Goal: Transaction & Acquisition: Book appointment/travel/reservation

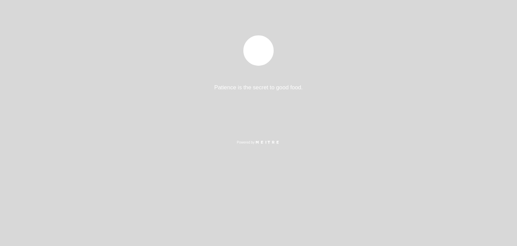
select select "es"
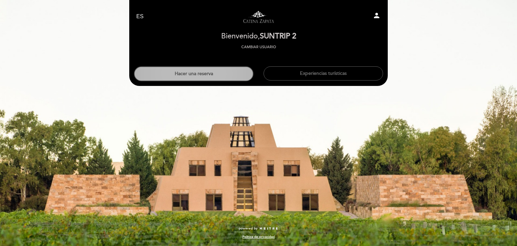
click at [202, 77] on button "Hacer una reserva" at bounding box center [194, 73] width 120 height 15
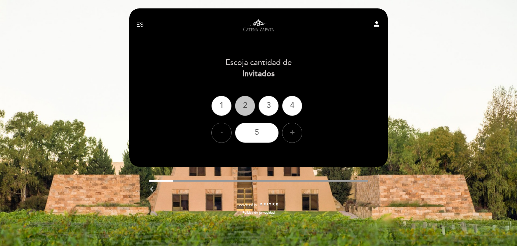
click at [245, 107] on div "2" at bounding box center [245, 106] width 20 height 20
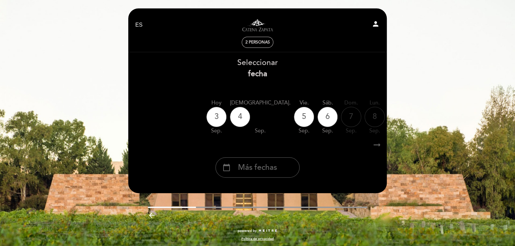
click at [273, 168] on span "Más fechas" at bounding box center [257, 167] width 39 height 11
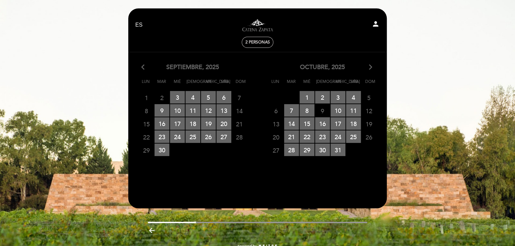
click at [365, 66] on div "octubre, 2025 arrow_forward_ios" at bounding box center [323, 67] width 130 height 9
click at [371, 66] on icon "arrow_forward_ios" at bounding box center [371, 67] width 6 height 9
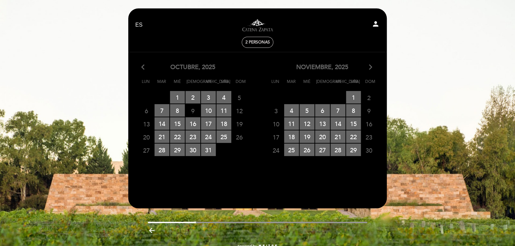
click at [371, 66] on icon "arrow_forward_ios" at bounding box center [371, 67] width 6 height 9
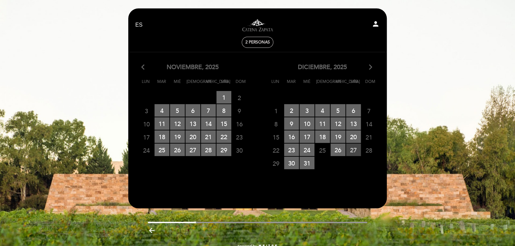
click at [350, 149] on span "27 RESERVAS DISPONIBLES" at bounding box center [353, 149] width 15 height 12
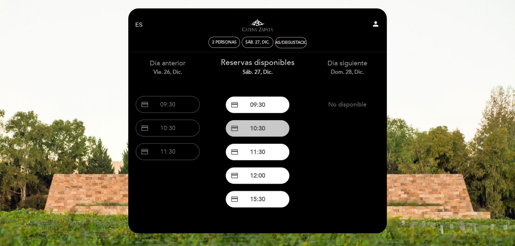
click at [267, 132] on button "credit_card 10:30" at bounding box center [258, 128] width 64 height 17
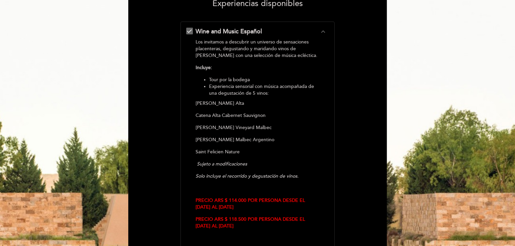
scroll to position [168, 0]
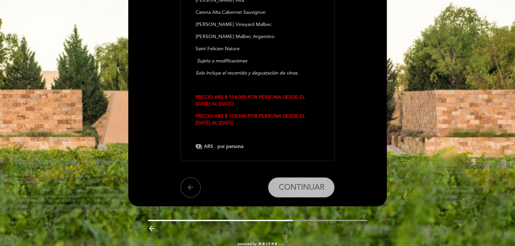
click at [301, 193] on button "CONTINUAR" at bounding box center [301, 187] width 67 height 20
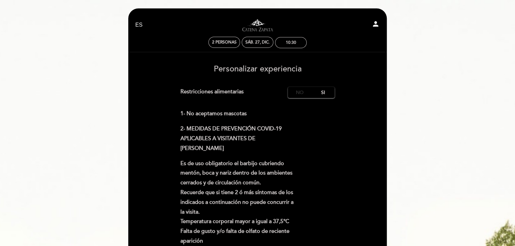
click at [296, 93] on label "No" at bounding box center [300, 92] width 24 height 11
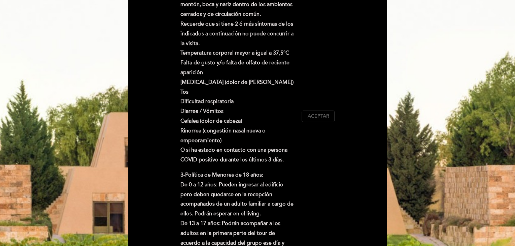
click at [312, 118] on span "Aceptar" at bounding box center [318, 116] width 22 height 7
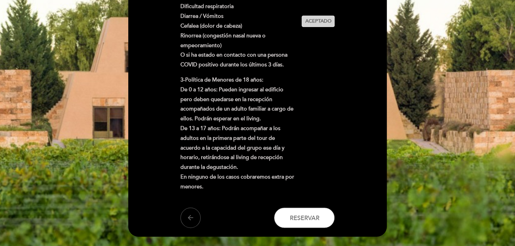
scroll to position [309, 0]
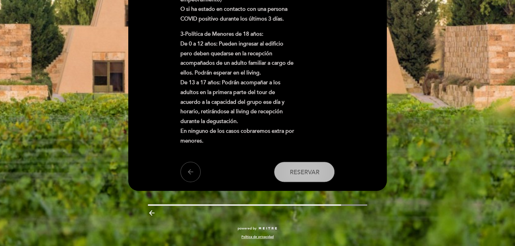
click at [306, 171] on span "Reservar" at bounding box center [305, 171] width 30 height 7
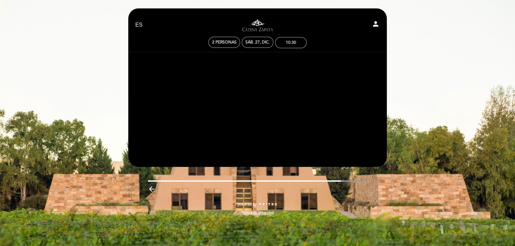
scroll to position [0, 0]
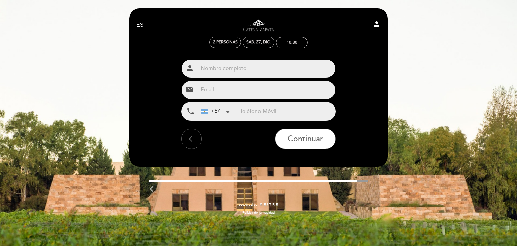
click at [224, 71] on input "text" at bounding box center [267, 69] width 138 height 18
type input "[PERSON_NAME]"
click at [234, 87] on input "email" at bounding box center [267, 90] width 138 height 18
click at [250, 87] on input "email" at bounding box center [267, 90] width 138 height 18
type input "[EMAIL_ADDRESS][DOMAIN_NAME]"
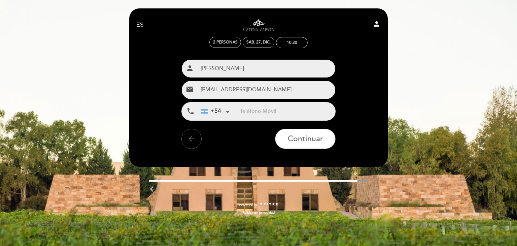
click at [258, 107] on input "tel" at bounding box center [287, 111] width 95 height 18
type input "2612089561"
click at [305, 137] on span "Continuar" at bounding box center [305, 138] width 35 height 9
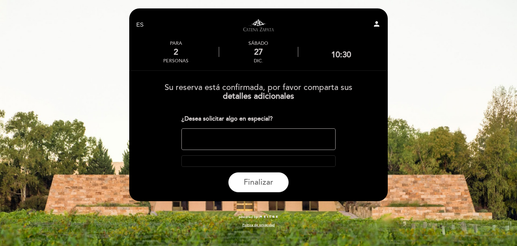
click at [256, 133] on textarea at bounding box center [259, 139] width 155 height 22
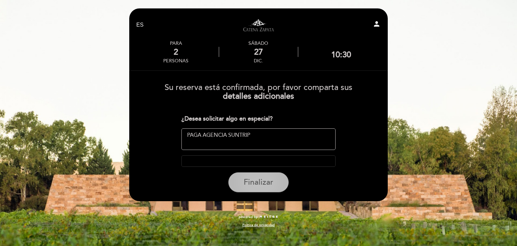
type textarea "PAGA AGENCIA SUNTRIP"
click at [258, 181] on span "Finalizar" at bounding box center [259, 181] width 30 height 9
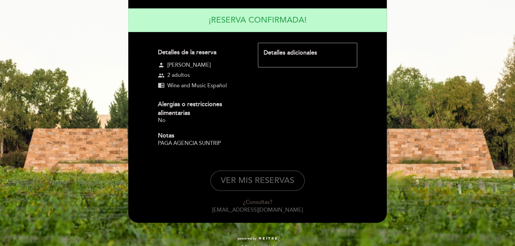
scroll to position [72, 0]
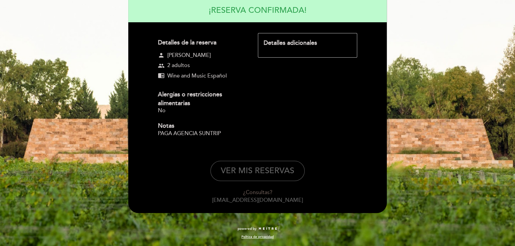
click at [255, 158] on form "Detalles de la reserva person [PERSON_NAME] group 2 adultos chrome_reader_mode …" at bounding box center [257, 118] width 249 height 171
click at [259, 165] on button "VER MIS RESERVAS" at bounding box center [257, 171] width 94 height 20
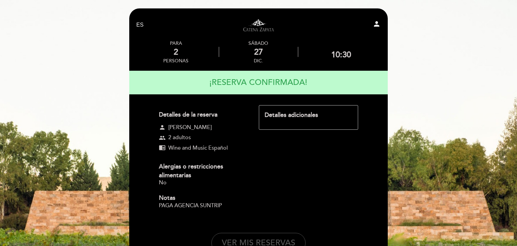
select select "es"
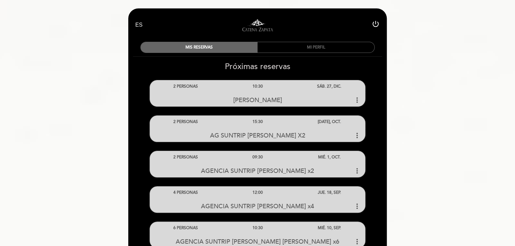
click at [273, 99] on span "[PERSON_NAME]" at bounding box center [257, 99] width 49 height 7
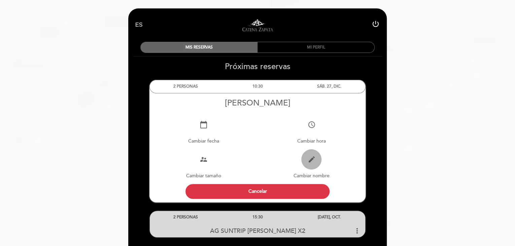
click at [321, 159] on button "edit" at bounding box center [311, 159] width 20 height 20
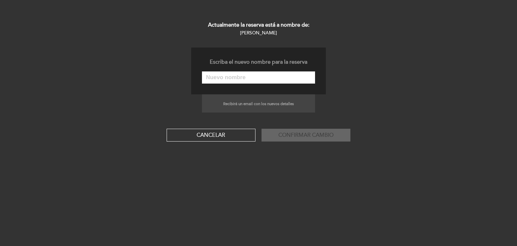
click at [260, 74] on input "text" at bounding box center [258, 77] width 113 height 12
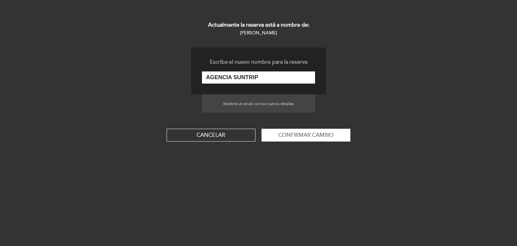
paste input "[PERSON_NAME] [PERSON_NAME] X2"
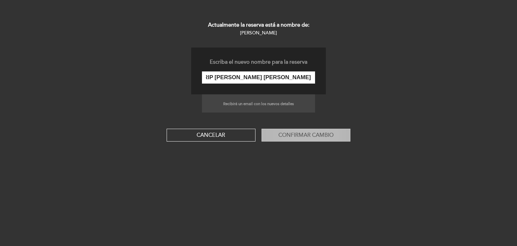
type input "AGENCIA SUNTRIP [PERSON_NAME] [PERSON_NAME] X2"
click at [294, 135] on button "Confirmar cambio" at bounding box center [306, 135] width 89 height 13
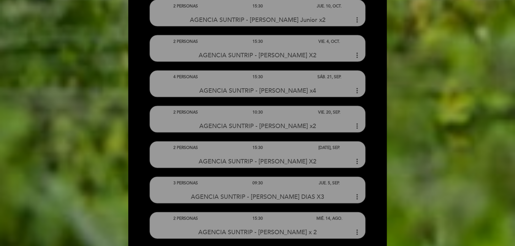
scroll to position [2186, 0]
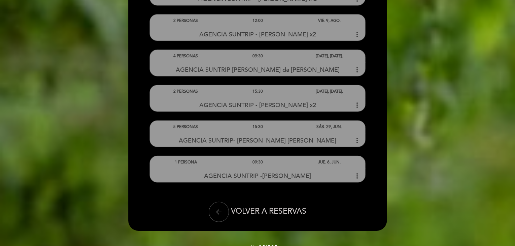
click at [216, 209] on button "arrow_back" at bounding box center [219, 212] width 20 height 20
select select "es"
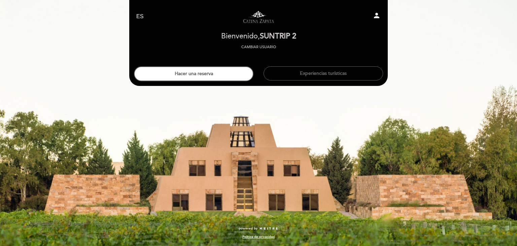
click at [209, 65] on div "Hacer una reserva Experiencias turísticas" at bounding box center [258, 71] width 259 height 22
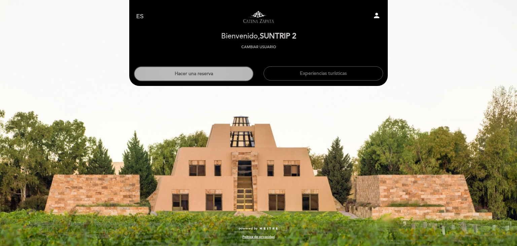
click at [210, 72] on button "Hacer una reserva" at bounding box center [194, 73] width 120 height 15
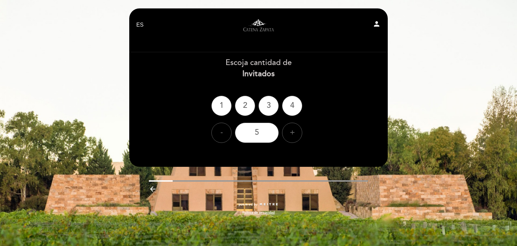
click at [301, 138] on div "- 5 +" at bounding box center [258, 133] width 259 height 20
click at [295, 132] on div "+" at bounding box center [292, 133] width 20 height 20
click at [297, 131] on div "+" at bounding box center [292, 133] width 20 height 20
click at [281, 131] on div "- 8 +" at bounding box center [258, 133] width 259 height 20
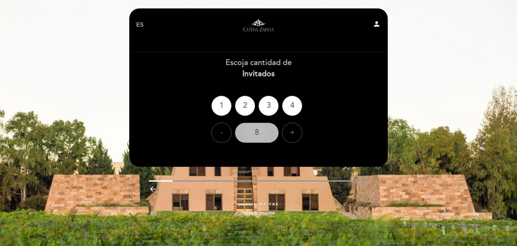
click at [268, 134] on div "8" at bounding box center [257, 133] width 44 height 20
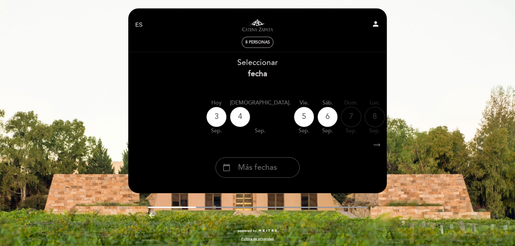
click at [244, 155] on div "calendar_today Más fechas" at bounding box center [257, 164] width 259 height 25
click at [248, 162] on div "calendar_today Más fechas" at bounding box center [258, 167] width 84 height 20
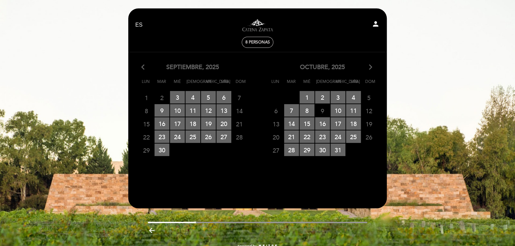
click at [372, 66] on icon "arrow_forward_ios" at bounding box center [371, 67] width 6 height 9
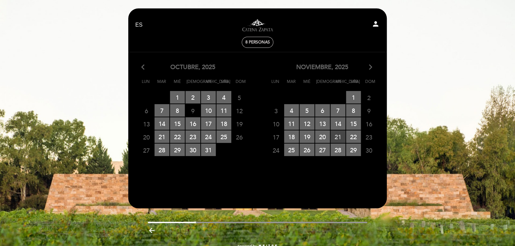
click at [337, 137] on span "21 RESERVAS DISPONIBLES" at bounding box center [338, 136] width 15 height 12
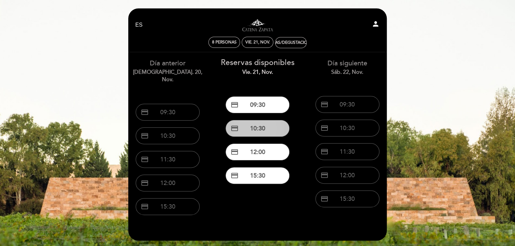
click at [242, 131] on button "credit_card 10:30" at bounding box center [258, 128] width 64 height 17
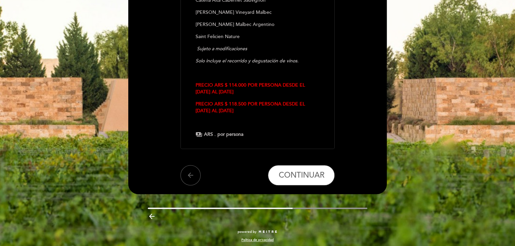
scroll to position [184, 0]
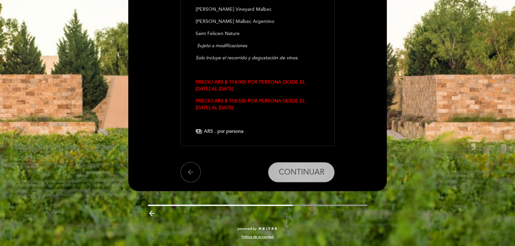
click at [296, 169] on span "CONTINUAR" at bounding box center [301, 171] width 46 height 9
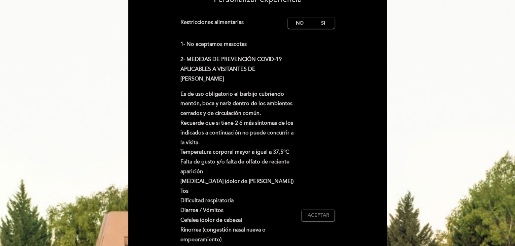
scroll to position [0, 0]
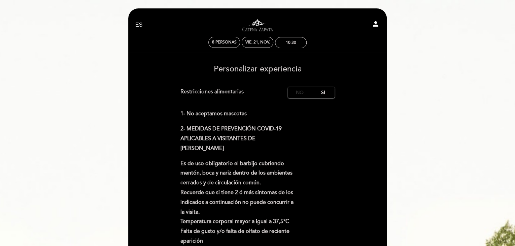
click at [292, 91] on label "No" at bounding box center [300, 92] width 24 height 11
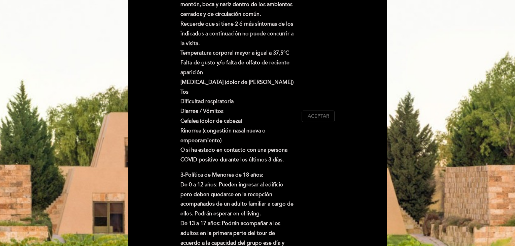
click at [304, 118] on button "Aceptar Aceptado" at bounding box center [318, 115] width 33 height 11
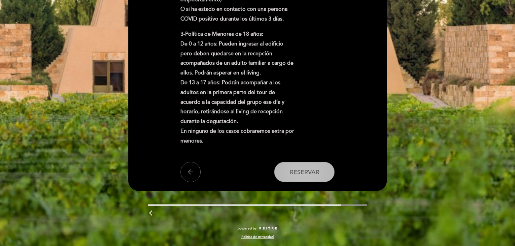
click at [315, 164] on button "Reservar" at bounding box center [304, 172] width 61 height 20
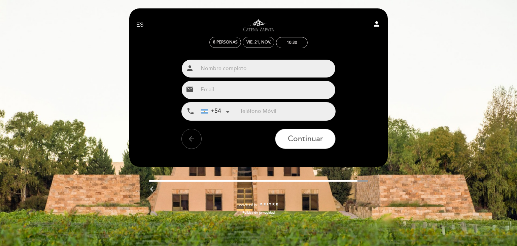
click at [254, 71] on input "text" at bounding box center [267, 69] width 138 height 18
type input "[PERSON_NAME]"
click at [257, 91] on input "email" at bounding box center [267, 90] width 138 height 18
type input "[EMAIL_ADDRESS][DOMAIN_NAME]"
click at [268, 111] on input "tel" at bounding box center [287, 111] width 95 height 18
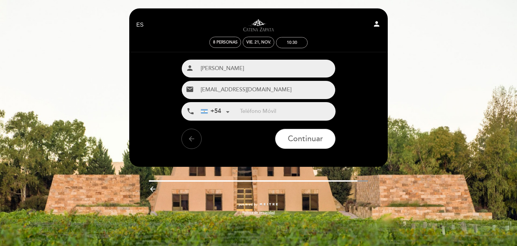
click at [268, 111] on input "tel" at bounding box center [287, 111] width 95 height 18
type input "2612089561"
click at [301, 135] on span "Continuar" at bounding box center [305, 138] width 35 height 9
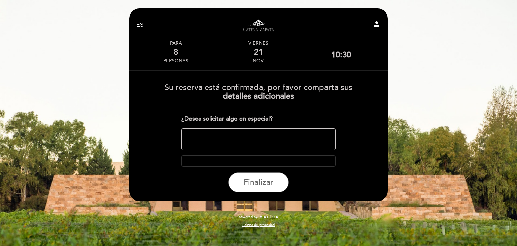
click at [280, 136] on textarea at bounding box center [259, 139] width 155 height 22
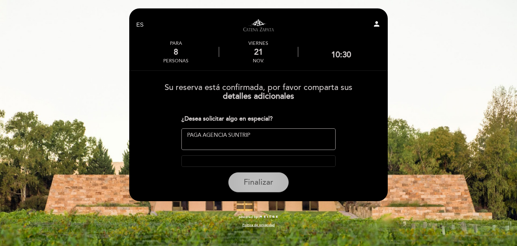
type textarea "PAGA AGENCIA SUNTRIP"
click at [273, 191] on button "Finalizar" at bounding box center [258, 182] width 61 height 20
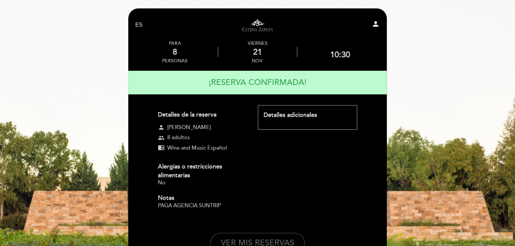
scroll to position [72, 0]
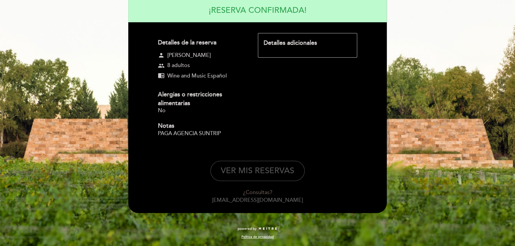
click at [276, 179] on button "VER MIS RESERVAS" at bounding box center [257, 171] width 94 height 20
select select "es"
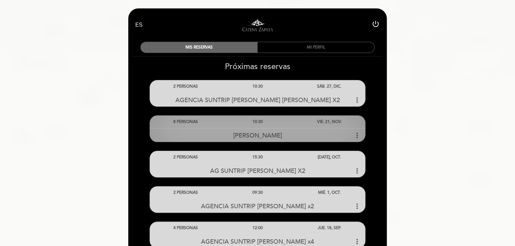
click at [260, 136] on span "[PERSON_NAME]" at bounding box center [257, 135] width 49 height 7
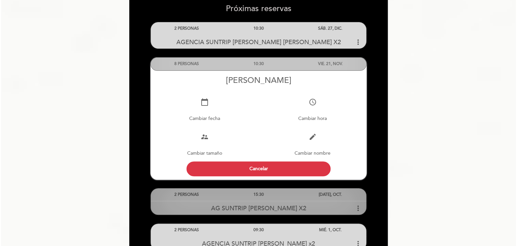
scroll to position [135, 0]
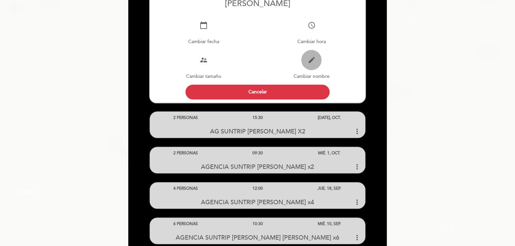
click at [313, 52] on button "edit" at bounding box center [311, 60] width 20 height 20
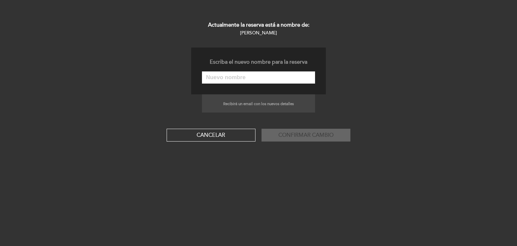
click at [279, 80] on input "text" at bounding box center [258, 77] width 113 height 12
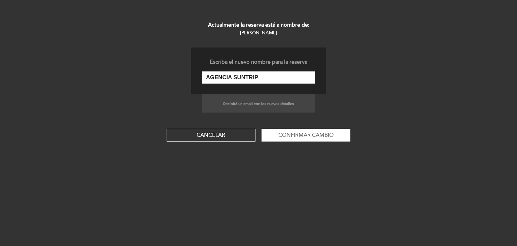
paste input "[PERSON_NAME] [PERSON_NAME] X8"
type input "AGENCIA SUNTRIP [PERSON_NAME] [PERSON_NAME] X8"
click at [303, 128] on form "Escriba el nuevo nombre para la reserva AGENCIA SUNTRIP [PERSON_NAME] [PERSON_N…" at bounding box center [258, 94] width 517 height 94
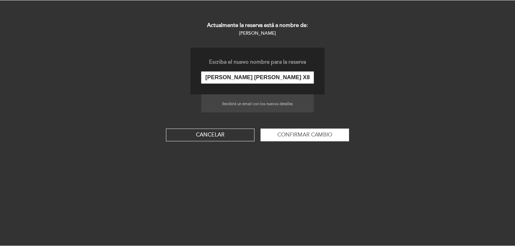
scroll to position [0, 0]
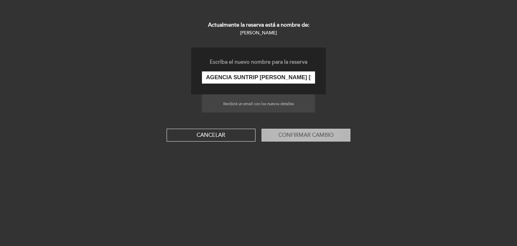
click at [306, 133] on button "Confirmar cambio" at bounding box center [306, 135] width 89 height 13
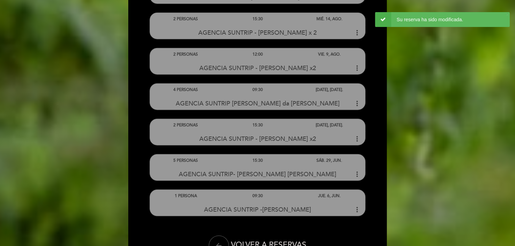
scroll to position [2232, 0]
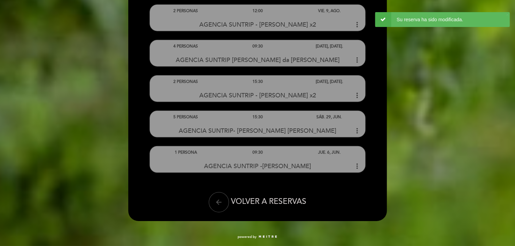
click at [217, 200] on icon "arrow_back" at bounding box center [219, 202] width 8 height 8
select select "es"
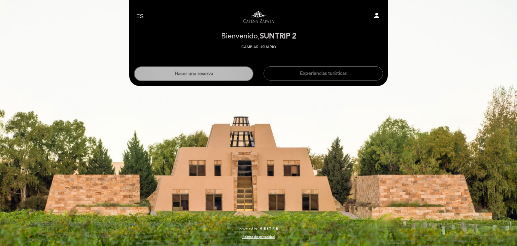
click at [198, 78] on button "Hacer una reserva" at bounding box center [194, 73] width 120 height 15
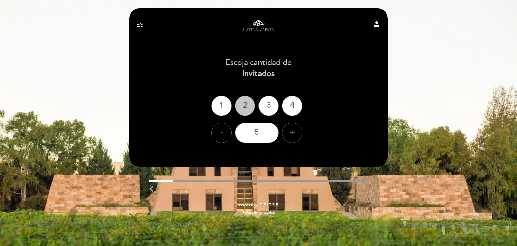
click at [242, 105] on div "2" at bounding box center [245, 106] width 20 height 20
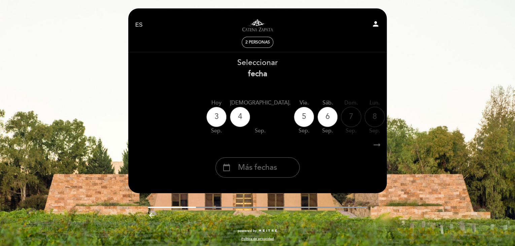
click at [245, 163] on span "Más fechas" at bounding box center [257, 167] width 39 height 11
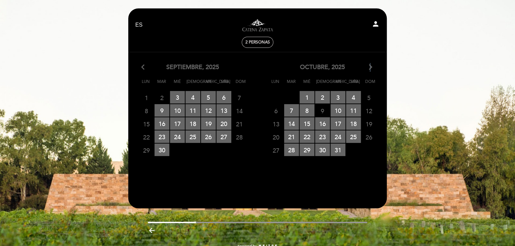
click at [369, 65] on icon "arrow_forward_ios" at bounding box center [371, 67] width 6 height 9
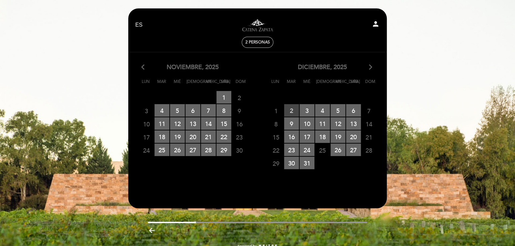
click at [290, 109] on span "2 RESERVAS DISPONIBLES" at bounding box center [291, 110] width 15 height 12
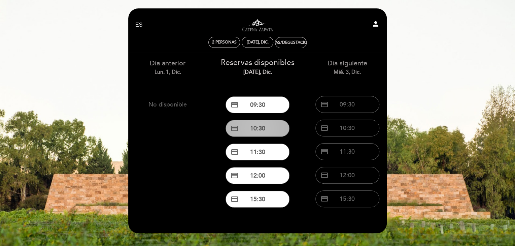
click at [261, 129] on button "credit_card 10:30" at bounding box center [258, 128] width 64 height 17
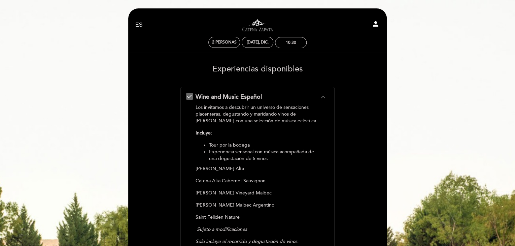
scroll to position [184, 0]
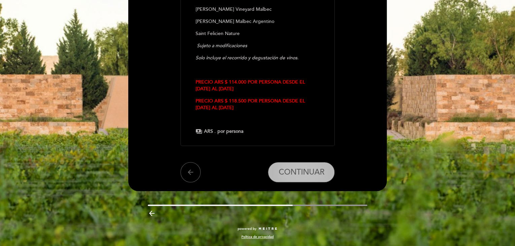
click at [293, 171] on span "CONTINUAR" at bounding box center [301, 171] width 46 height 9
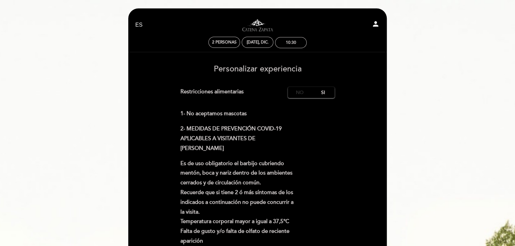
click at [291, 93] on label "No" at bounding box center [300, 92] width 24 height 11
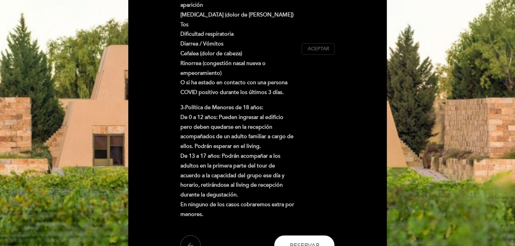
click at [316, 53] on button "Aceptar Aceptado" at bounding box center [318, 48] width 33 height 11
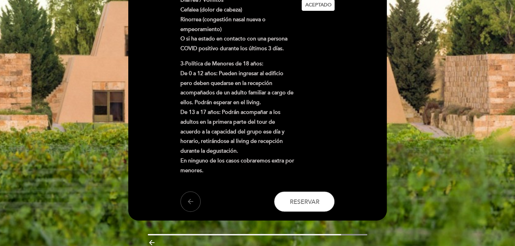
scroll to position [309, 0]
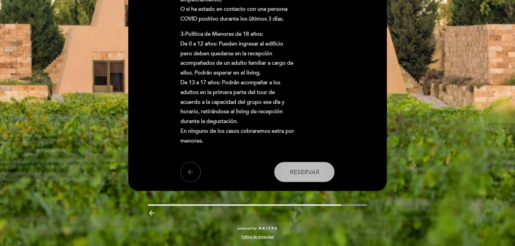
click at [311, 179] on button "Reservar" at bounding box center [304, 172] width 61 height 20
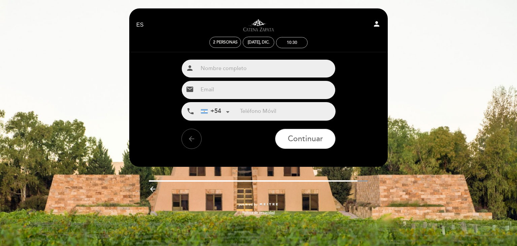
click at [250, 72] on input "text" at bounding box center [267, 69] width 138 height 18
type input "[PERSON_NAME]"
click at [218, 92] on input "email" at bounding box center [267, 90] width 138 height 18
type input "[EMAIL_ADDRESS][DOMAIN_NAME]"
click at [272, 115] on input "tel" at bounding box center [287, 111] width 95 height 18
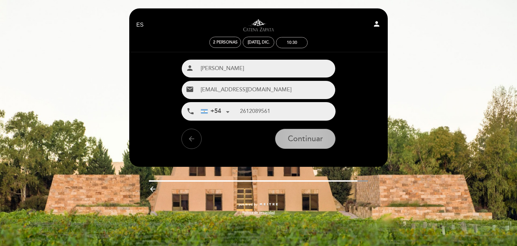
type input "2612089561"
click at [292, 130] on button "Continuar" at bounding box center [305, 139] width 61 height 20
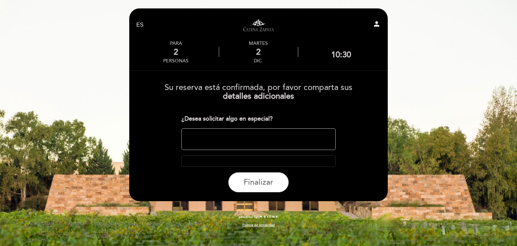
click at [290, 139] on textarea at bounding box center [259, 139] width 155 height 22
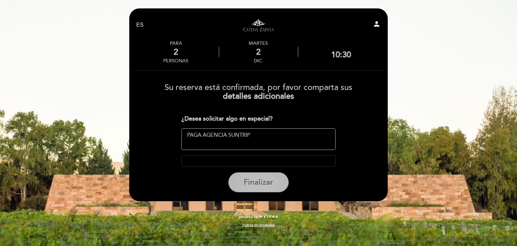
type textarea "PAGA AGENCIA SUNTRIP"
click at [277, 190] on button "Finalizar" at bounding box center [258, 182] width 61 height 20
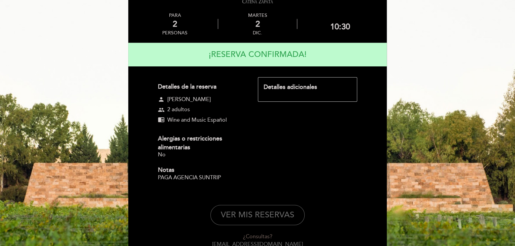
scroll to position [72, 0]
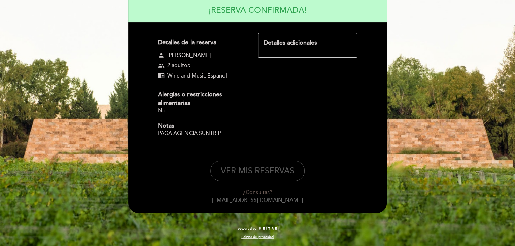
click at [280, 165] on button "VER MIS RESERVAS" at bounding box center [257, 171] width 94 height 20
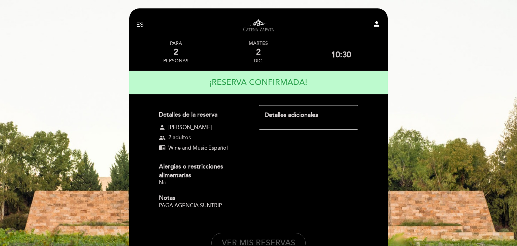
select select "es"
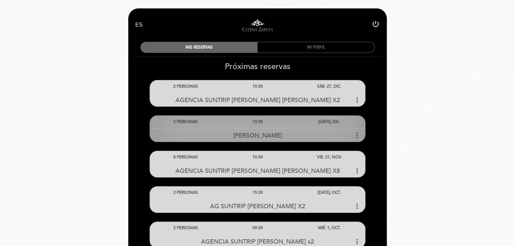
click at [282, 135] on span "[PERSON_NAME]" at bounding box center [257, 135] width 49 height 7
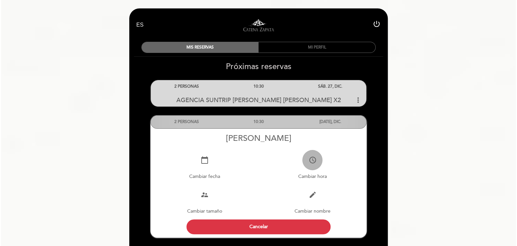
scroll to position [67, 0]
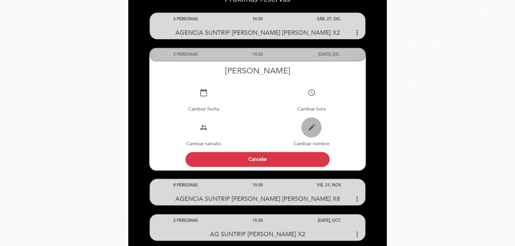
click at [314, 127] on icon "edit" at bounding box center [311, 127] width 8 height 8
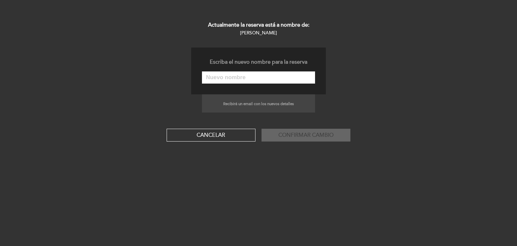
click at [285, 76] on input "text" at bounding box center [258, 77] width 113 height 12
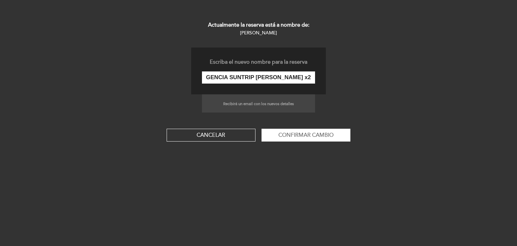
scroll to position [0, 68]
type input "AGENCIA SUNTRIP [PERSON_NAME] x2"
click at [326, 133] on button "Confirmar cambio" at bounding box center [306, 135] width 89 height 13
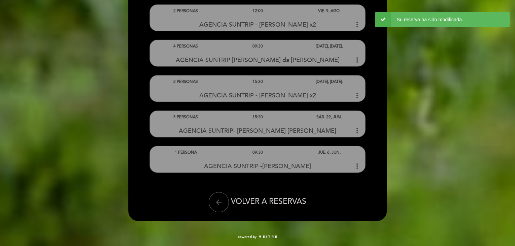
scroll to position [2267, 0]
click at [220, 200] on icon "arrow_back" at bounding box center [219, 202] width 8 height 8
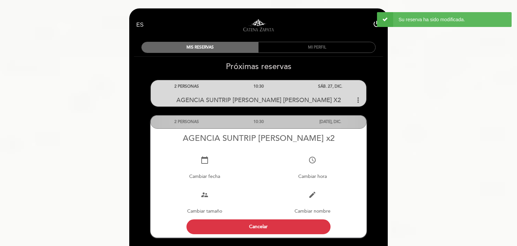
select select "es"
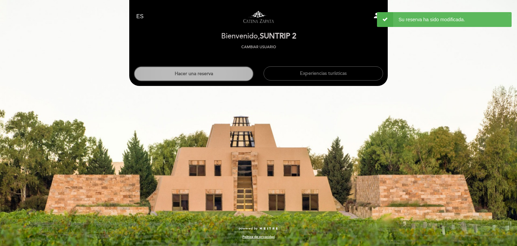
click at [206, 68] on button "Hacer una reserva" at bounding box center [194, 73] width 120 height 15
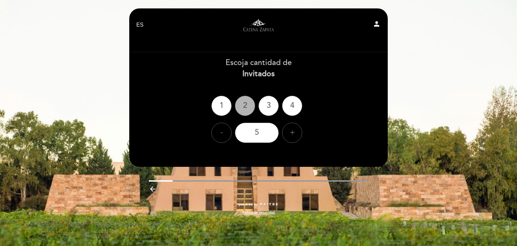
click at [245, 103] on div "2" at bounding box center [245, 106] width 20 height 20
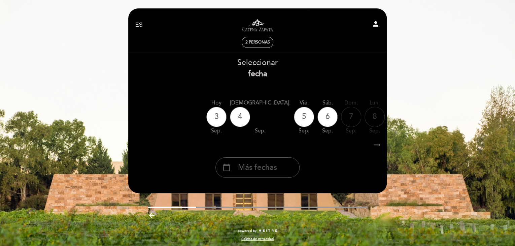
click at [264, 169] on span "Más fechas" at bounding box center [257, 167] width 39 height 11
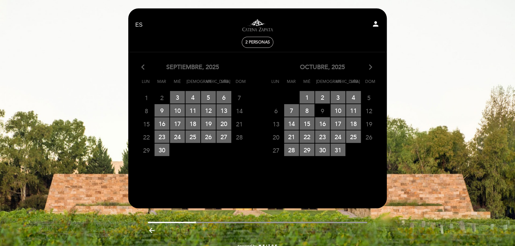
click at [367, 68] on div "octubre, 2025 arrow_forward_ios" at bounding box center [323, 67] width 130 height 9
click at [369, 67] on icon "arrow_forward_ios" at bounding box center [371, 67] width 6 height 9
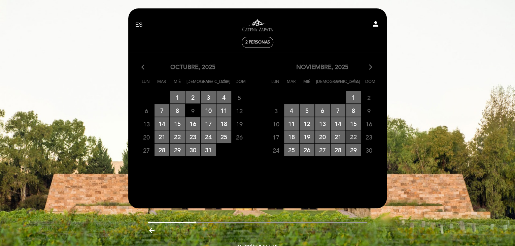
click at [354, 134] on span "22 RESERVAS DISPONIBLES" at bounding box center [353, 136] width 15 height 12
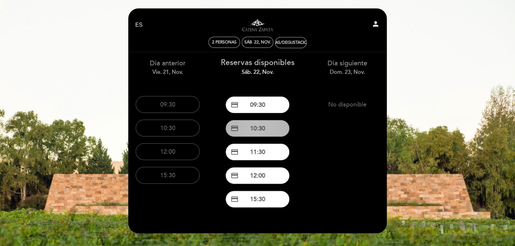
click at [273, 131] on button "credit_card 10:30" at bounding box center [258, 128] width 64 height 17
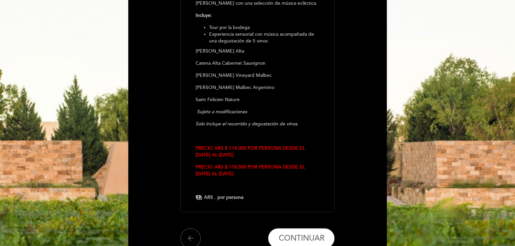
scroll to position [184, 0]
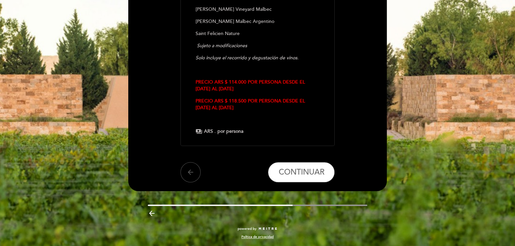
click at [180, 169] on button "arrow_back" at bounding box center [190, 172] width 20 height 20
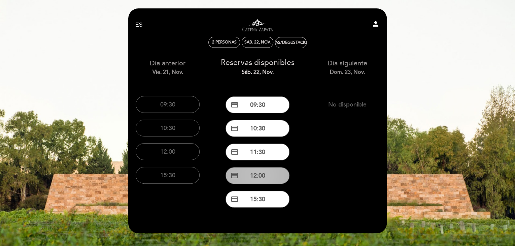
click at [262, 167] on button "credit_card 12:00" at bounding box center [258, 175] width 64 height 17
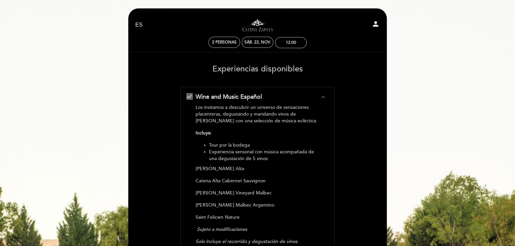
scroll to position [184, 0]
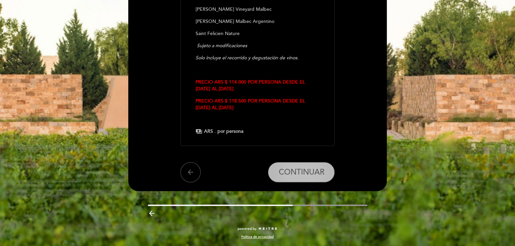
click at [314, 170] on span "CONTINUAR" at bounding box center [301, 171] width 46 height 9
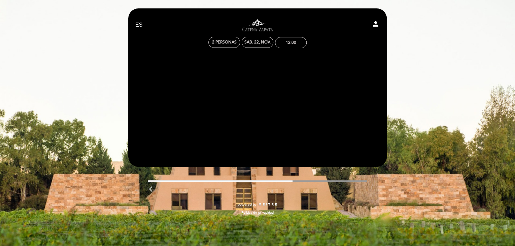
scroll to position [0, 0]
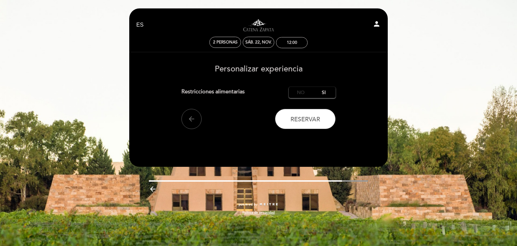
click at [303, 92] on label "No" at bounding box center [301, 92] width 24 height 11
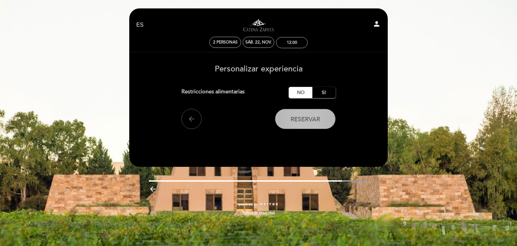
click at [310, 117] on span "Reservar" at bounding box center [306, 119] width 30 height 7
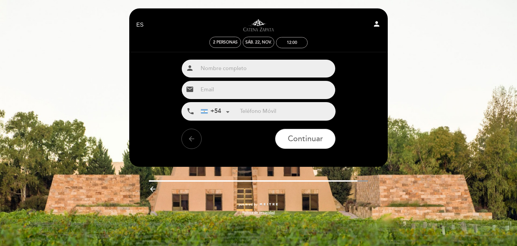
click at [292, 67] on input "text" at bounding box center [267, 69] width 138 height 18
type input "[PERSON_NAME]"
click at [236, 91] on input "email" at bounding box center [267, 90] width 138 height 18
type input "[EMAIL_ADDRESS][DOMAIN_NAME]"
click at [273, 112] on input "tel" at bounding box center [287, 111] width 95 height 18
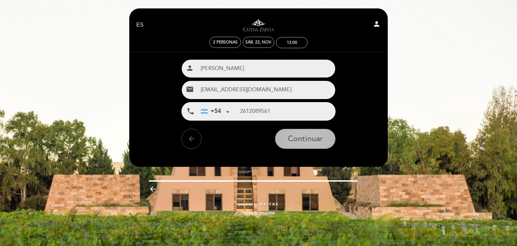
type input "2612089561"
click at [295, 136] on span "Continuar" at bounding box center [305, 138] width 35 height 9
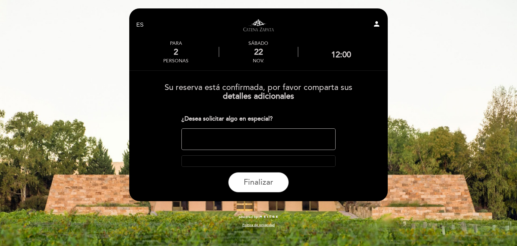
click at [280, 137] on textarea at bounding box center [259, 139] width 155 height 22
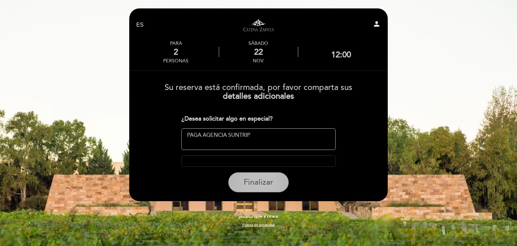
type textarea "PAGA AGENCIA SUNTRIP"
click at [253, 186] on span "Finalizar" at bounding box center [259, 181] width 30 height 9
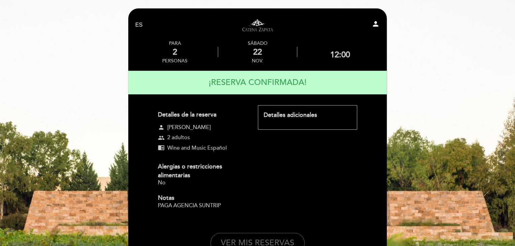
scroll to position [72, 0]
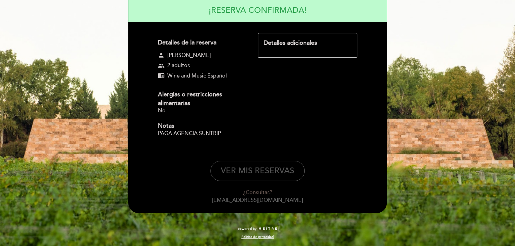
click at [273, 173] on button "VER MIS RESERVAS" at bounding box center [257, 171] width 94 height 20
select select "es"
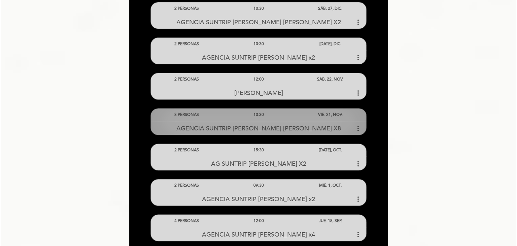
scroll to position [101, 0]
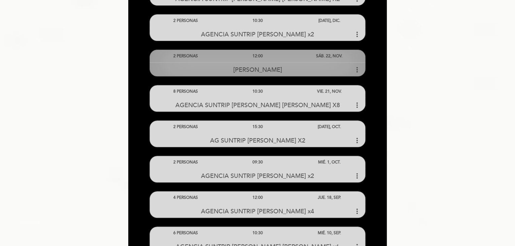
click at [310, 64] on div "[PERSON_NAME] more_vert" at bounding box center [258, 69] width 216 height 14
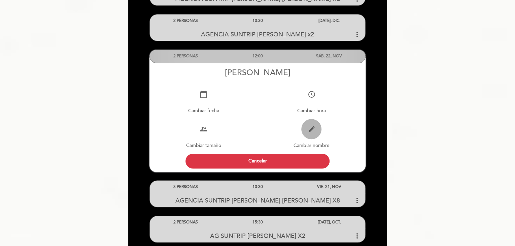
click at [308, 131] on icon "edit" at bounding box center [311, 129] width 8 height 8
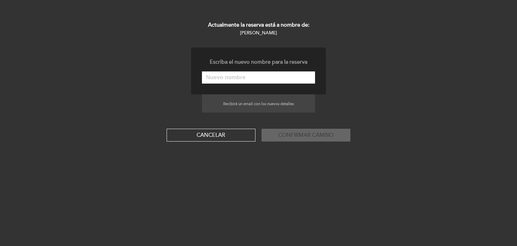
click at [289, 81] on input "text" at bounding box center [258, 77] width 113 height 12
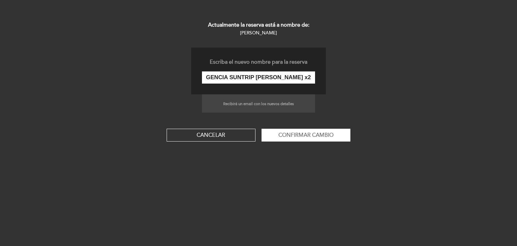
scroll to position [0, 40]
click at [298, 80] on input "AGENCIA SUNTRIP [PERSON_NAME] x2" at bounding box center [258, 77] width 113 height 12
type input "AGENCIA SUNTRIP [PERSON_NAME] x2"
click at [329, 132] on button "Confirmar cambio" at bounding box center [306, 135] width 89 height 13
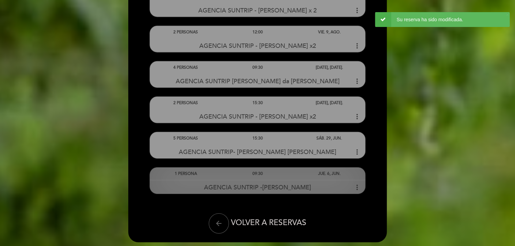
scroll to position [2292, 0]
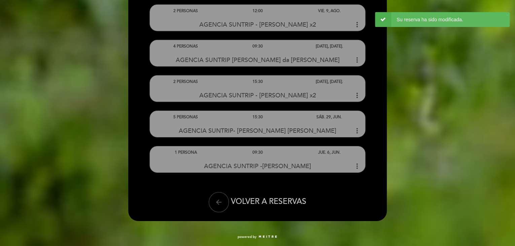
click at [217, 194] on button "arrow_back" at bounding box center [219, 202] width 20 height 20
select select "es"
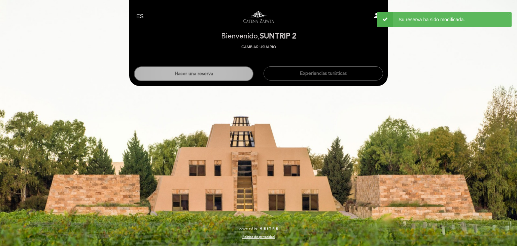
click at [229, 79] on button "Hacer una reserva" at bounding box center [194, 73] width 120 height 15
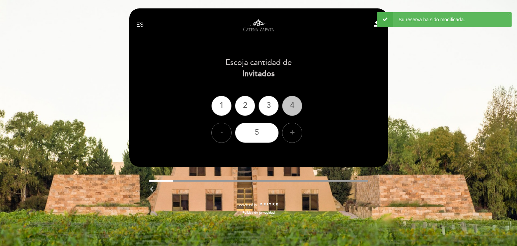
click at [296, 105] on div "4" at bounding box center [292, 106] width 20 height 20
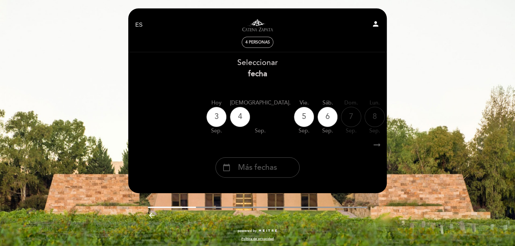
click at [257, 177] on div "calendar_today Más fechas" at bounding box center [258, 167] width 84 height 20
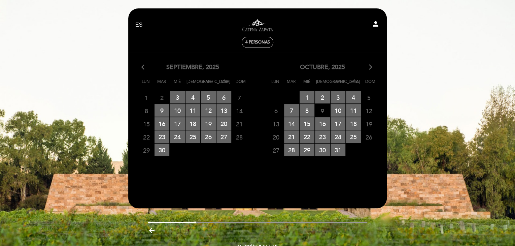
click at [369, 67] on icon "arrow_forward_ios" at bounding box center [371, 67] width 6 height 9
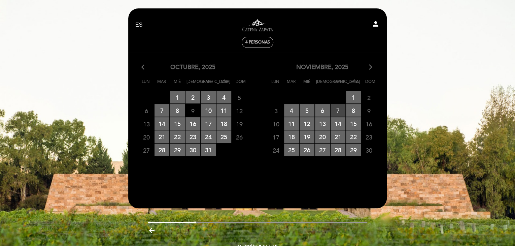
click at [334, 109] on span "7 RESERVAS DISPONIBLES" at bounding box center [338, 110] width 15 height 12
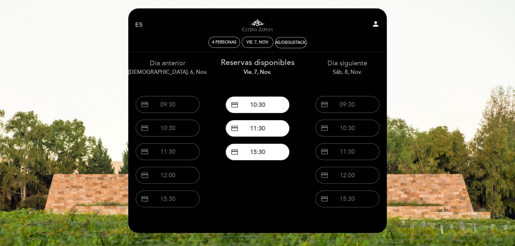
scroll to position [34, 0]
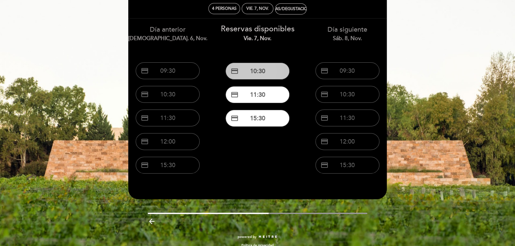
click at [276, 70] on button "credit_card 10:30" at bounding box center [258, 71] width 64 height 17
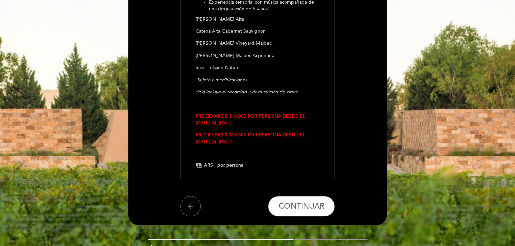
scroll to position [184, 0]
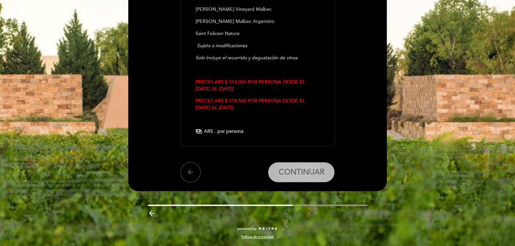
click at [284, 173] on span "CONTINUAR" at bounding box center [301, 171] width 46 height 9
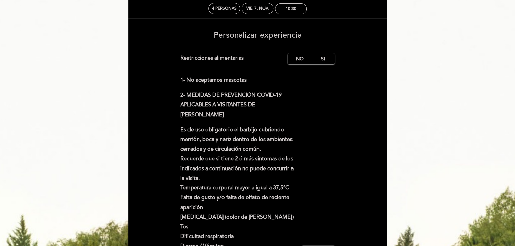
scroll to position [0, 0]
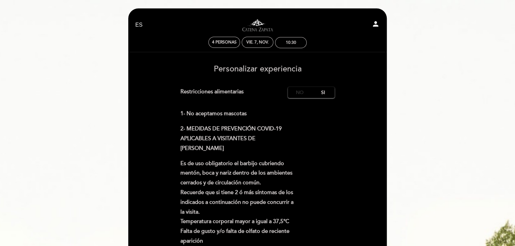
click at [297, 97] on label "No" at bounding box center [300, 92] width 24 height 11
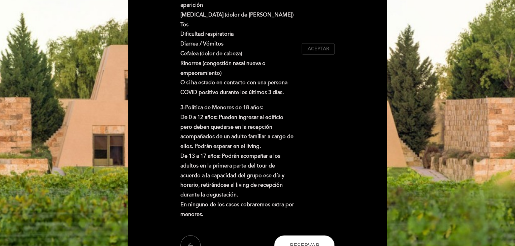
click at [314, 51] on span "Aceptar" at bounding box center [318, 48] width 22 height 7
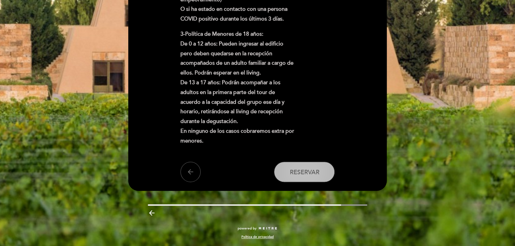
click at [320, 166] on button "Reservar" at bounding box center [304, 172] width 61 height 20
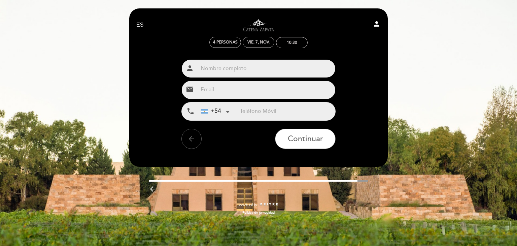
drag, startPoint x: 259, startPoint y: 66, endPoint x: 259, endPoint y: 72, distance: 5.4
click at [259, 66] on input "text" at bounding box center [267, 69] width 138 height 18
type input "[PERSON_NAME]"
click at [251, 96] on input "email" at bounding box center [267, 90] width 138 height 18
type input "[EMAIL_ADDRESS][DOMAIN_NAME]"
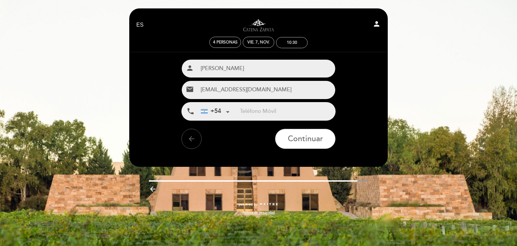
click at [270, 111] on input "tel" at bounding box center [287, 111] width 95 height 18
type input "2612089561"
click at [304, 144] on button "Continuar" at bounding box center [305, 139] width 61 height 20
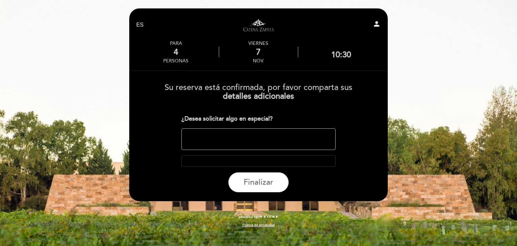
click at [302, 136] on textarea at bounding box center [259, 139] width 155 height 22
type textarea "A"
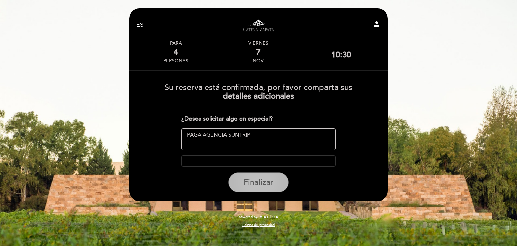
type textarea "PAGA AGENCIA SUNTRIP"
click at [256, 190] on button "Finalizar" at bounding box center [258, 182] width 61 height 20
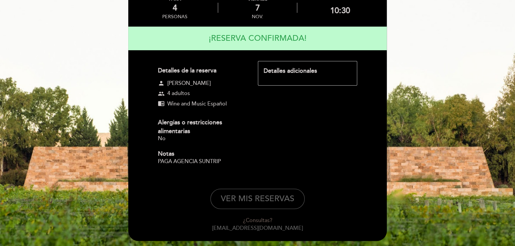
scroll to position [72, 0]
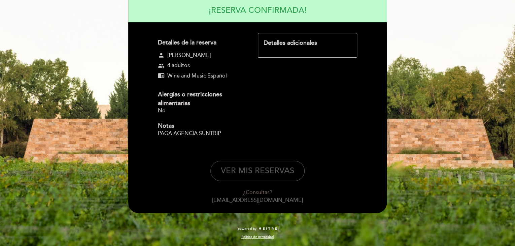
click at [279, 167] on button "VER MIS RESERVAS" at bounding box center [257, 171] width 94 height 20
select select "es"
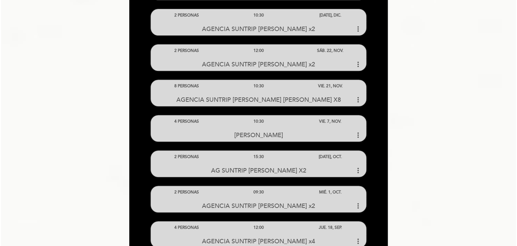
scroll to position [135, 0]
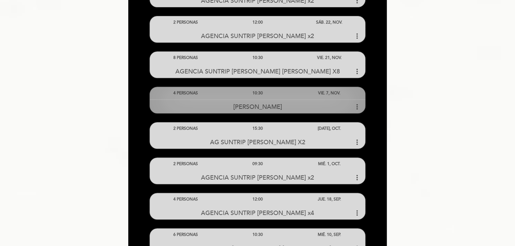
click at [286, 105] on div "[PERSON_NAME] more_vert" at bounding box center [258, 106] width 216 height 14
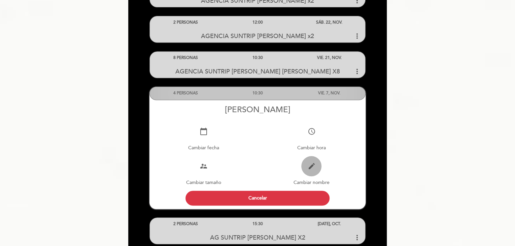
click at [308, 171] on button "edit" at bounding box center [311, 166] width 20 height 20
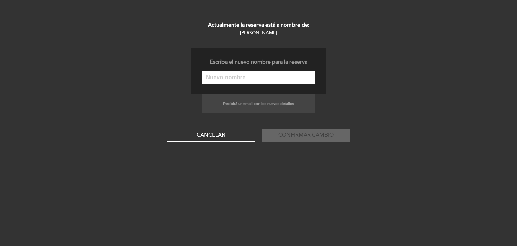
click at [301, 75] on input "text" at bounding box center [258, 77] width 113 height 12
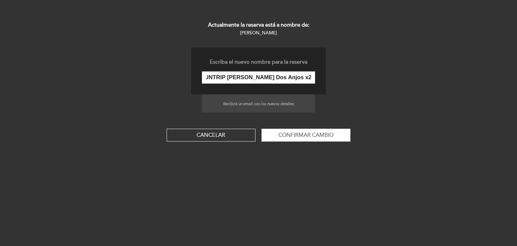
scroll to position [0, 36]
type input "AGENCIA SUNTRIP [PERSON_NAME] Dos Anjos x2"
click at [311, 140] on button "Confirmar cambio" at bounding box center [306, 135] width 89 height 13
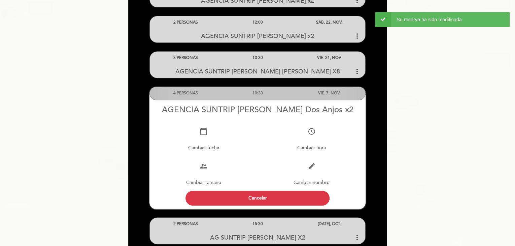
drag, startPoint x: 248, startPoint y: 109, endPoint x: 211, endPoint y: 107, distance: 36.1
click at [211, 107] on div "AGENCIA SUNTRIP [PERSON_NAME] Dos Anjos x2" at bounding box center [258, 110] width 216 height 10
drag, startPoint x: 163, startPoint y: 109, endPoint x: 353, endPoint y: 109, distance: 189.9
click at [353, 109] on div "AGENCIA SUNTRIP [PERSON_NAME] Dos Anjos x2" at bounding box center [258, 110] width 216 height 10
copy div "AGENCIA SUNTRIP [PERSON_NAME] Dos Anjos x2"
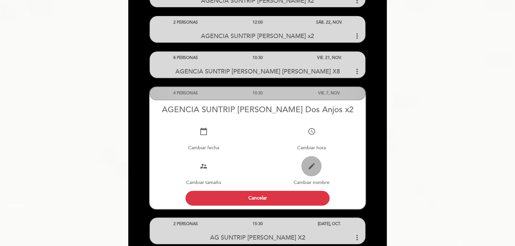
click at [311, 169] on icon "edit" at bounding box center [311, 166] width 8 height 8
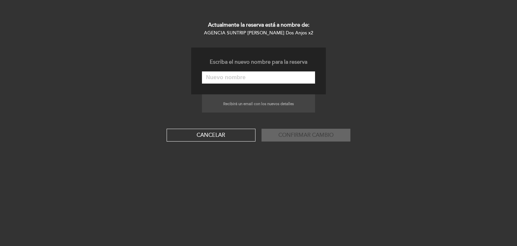
click at [258, 75] on input "text" at bounding box center [258, 77] width 113 height 12
paste input "AGENCIA SUNTRIP [PERSON_NAME] Dos Anjos x2"
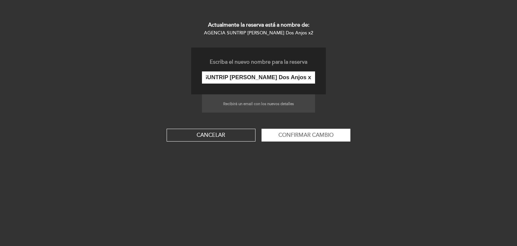
scroll to position [0, 36]
type input "AGENCIA SUNTRIP [PERSON_NAME] Dos Anjos x4"
click at [346, 101] on form "Escriba el nuevo nombre para la reserva AGENCIA SUNTRIP [PERSON_NAME] Dos Anjos…" at bounding box center [258, 94] width 517 height 94
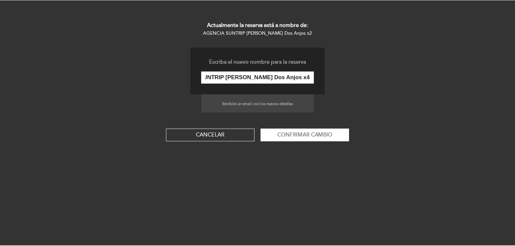
scroll to position [0, 0]
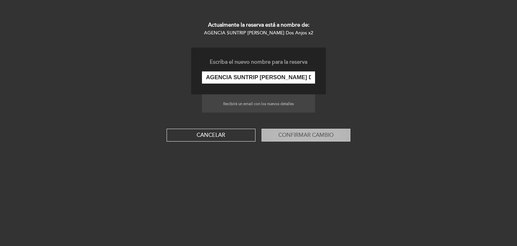
click at [336, 139] on button "Confirmar cambio" at bounding box center [306, 135] width 89 height 13
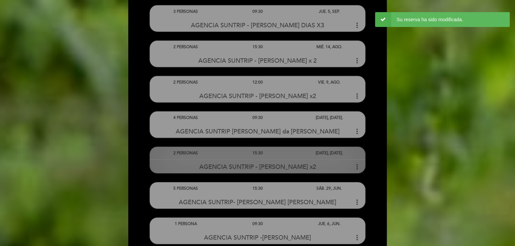
scroll to position [2328, 0]
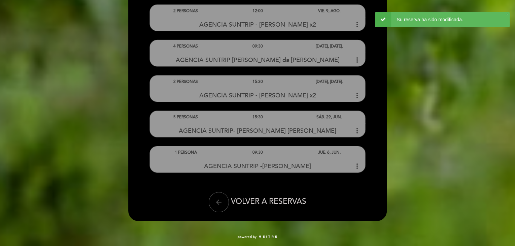
click at [219, 201] on icon "arrow_back" at bounding box center [219, 202] width 8 height 8
select select "es"
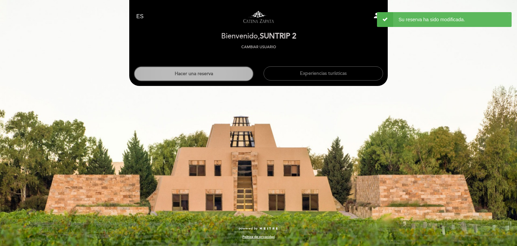
click at [237, 73] on button "Hacer una reserva" at bounding box center [194, 73] width 120 height 15
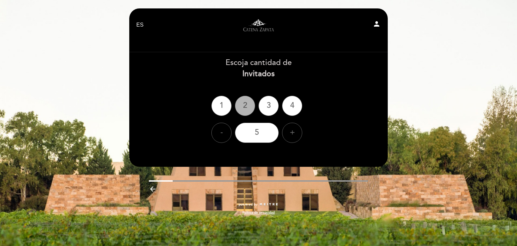
click at [249, 103] on div "2" at bounding box center [245, 106] width 20 height 20
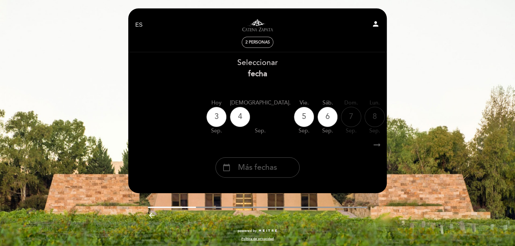
click at [258, 174] on div "calendar_today Más fechas" at bounding box center [258, 167] width 84 height 20
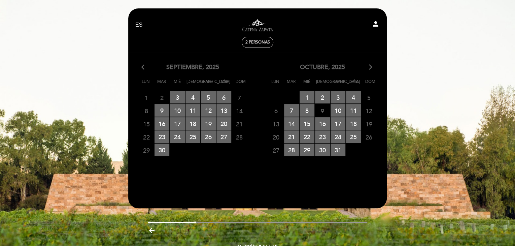
click at [369, 66] on icon "arrow_forward_ios" at bounding box center [371, 67] width 6 height 9
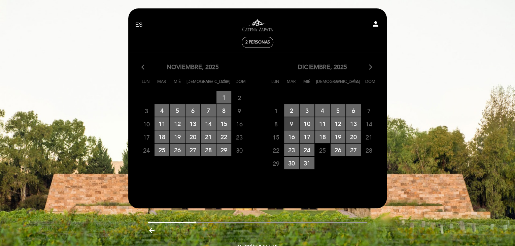
click at [288, 120] on span "9 RESERVAS DISPONIBLES" at bounding box center [291, 123] width 15 height 12
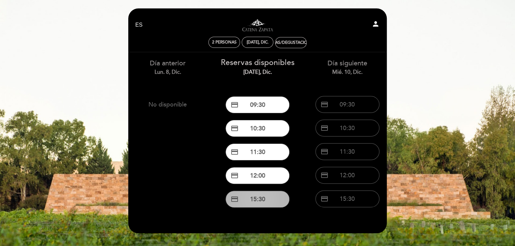
click at [275, 197] on button "credit_card 15:30" at bounding box center [258, 199] width 64 height 17
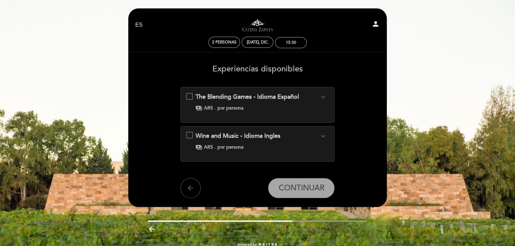
click at [288, 109] on div "payments ARS . por persona" at bounding box center [258, 108] width 124 height 7
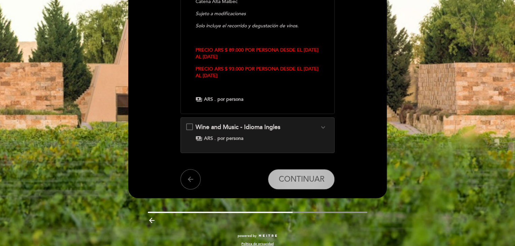
scroll to position [224, 0]
click at [304, 175] on span "CONTINUAR" at bounding box center [301, 178] width 46 height 9
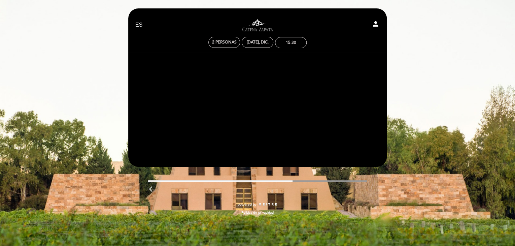
scroll to position [0, 0]
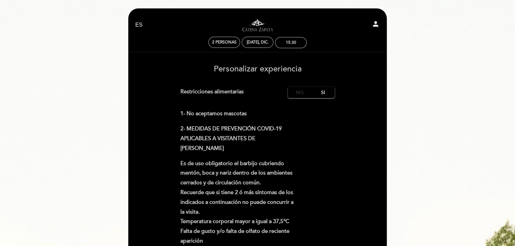
click at [304, 95] on label "No" at bounding box center [300, 92] width 24 height 11
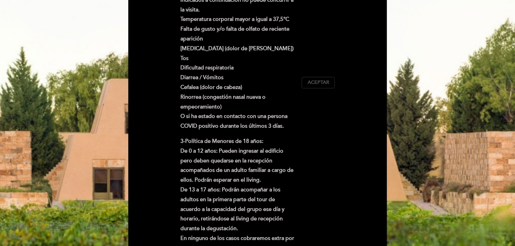
click at [317, 88] on button "Aceptar Aceptado" at bounding box center [318, 82] width 33 height 11
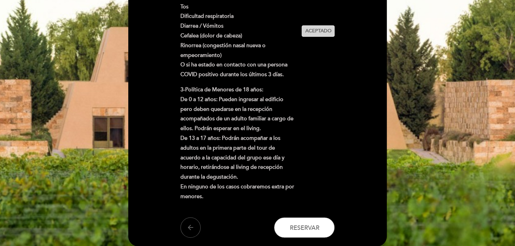
scroll to position [309, 0]
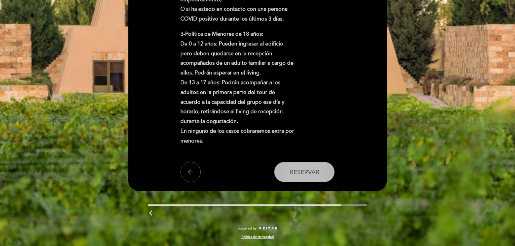
click at [319, 173] on button "Reservar" at bounding box center [304, 172] width 61 height 20
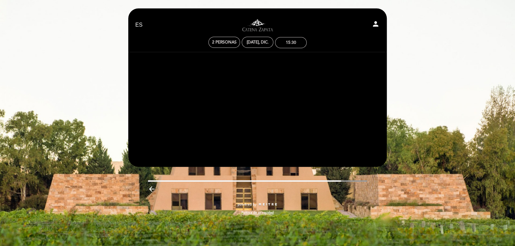
scroll to position [0, 0]
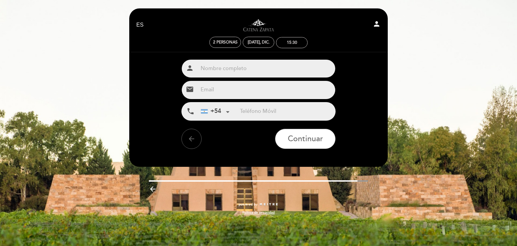
click at [249, 57] on section at bounding box center [258, 55] width 249 height 7
click at [248, 71] on input "text" at bounding box center [267, 69] width 138 height 18
type input "[PERSON_NAME]"
click at [218, 90] on input "email" at bounding box center [267, 90] width 138 height 18
type input "[EMAIL_ADDRESS][DOMAIN_NAME]"
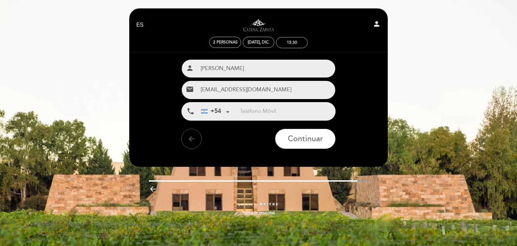
click at [266, 109] on input "tel" at bounding box center [287, 111] width 95 height 18
type input "2612089561"
click at [303, 141] on span "Continuar" at bounding box center [305, 138] width 35 height 9
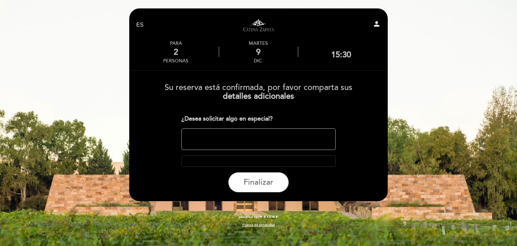
click at [243, 137] on textarea at bounding box center [259, 139] width 155 height 22
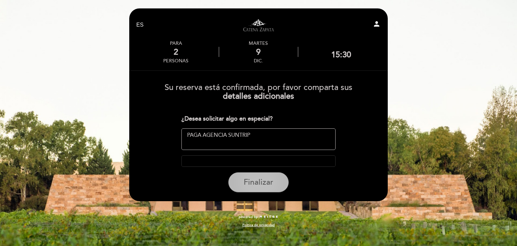
type textarea "PAGA AGENCIA SUNTRIP"
click at [267, 182] on span "Finalizar" at bounding box center [259, 181] width 30 height 9
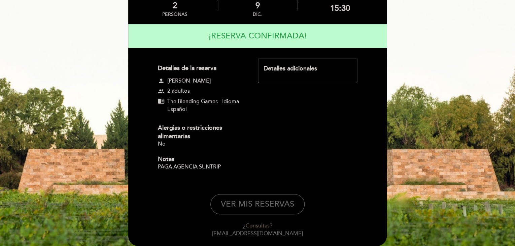
scroll to position [80, 0]
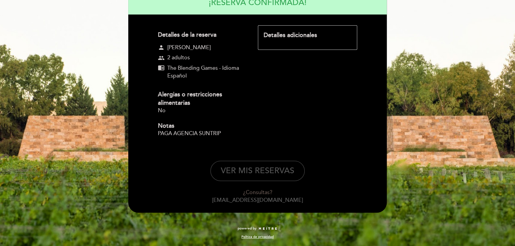
click at [282, 170] on button "VER MIS RESERVAS" at bounding box center [257, 171] width 94 height 20
select select "es"
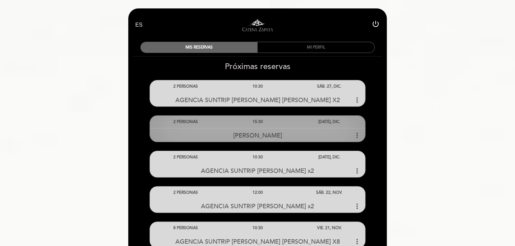
click at [292, 135] on div "[PERSON_NAME] more_vert" at bounding box center [258, 135] width 216 height 14
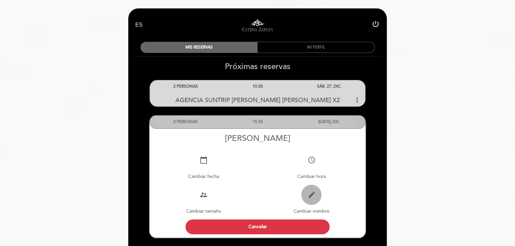
click at [315, 201] on button "edit" at bounding box center [311, 195] width 20 height 20
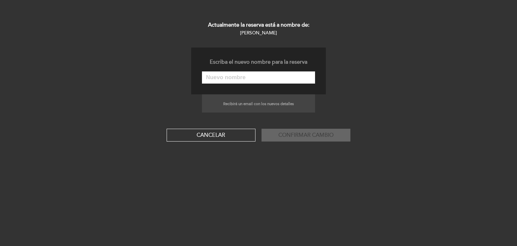
click at [257, 81] on input "text" at bounding box center [258, 77] width 113 height 12
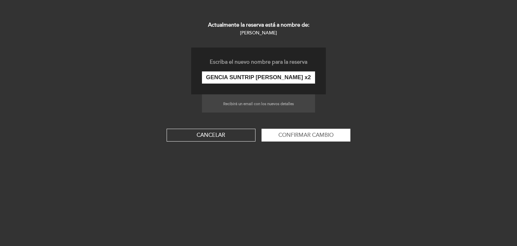
scroll to position [0, 25]
type input "AGENCIA SUNTRIP [PERSON_NAME] x2"
click at [291, 133] on button "Confirmar cambio" at bounding box center [306, 135] width 89 height 13
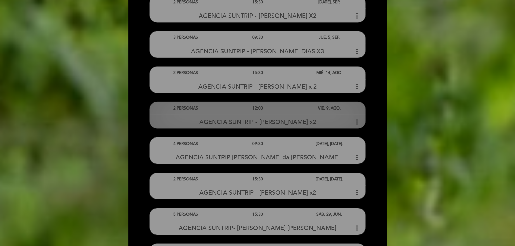
scroll to position [2363, 0]
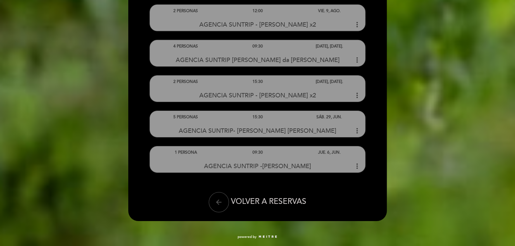
click at [213, 205] on button "arrow_back" at bounding box center [219, 202] width 20 height 20
select select "es"
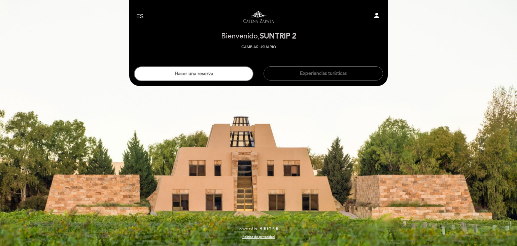
click at [241, 65] on div "Hacer una reserva Experiencias turísticas" at bounding box center [258, 71] width 259 height 22
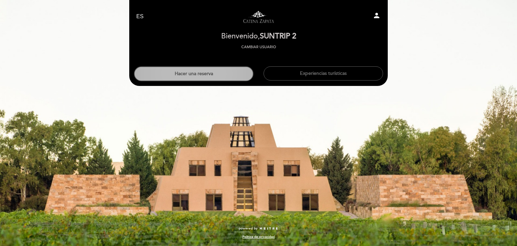
click at [240, 72] on button "Hacer una reserva" at bounding box center [194, 73] width 120 height 15
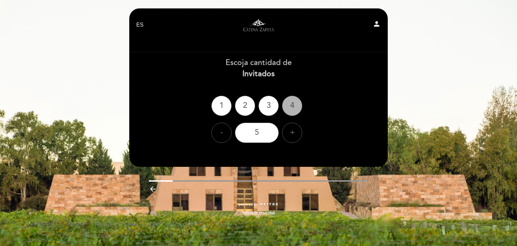
click at [289, 105] on div "4" at bounding box center [292, 106] width 20 height 20
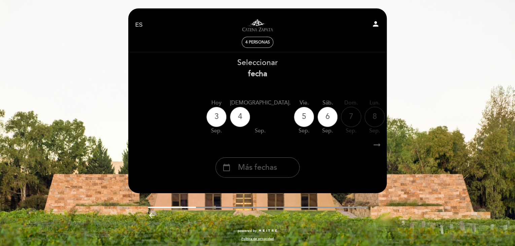
click at [252, 176] on div "calendar_today Más fechas" at bounding box center [258, 167] width 84 height 20
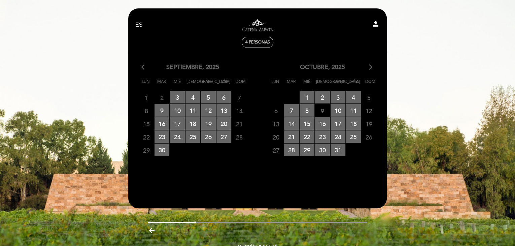
click at [370, 69] on icon "arrow_forward_ios" at bounding box center [371, 67] width 6 height 9
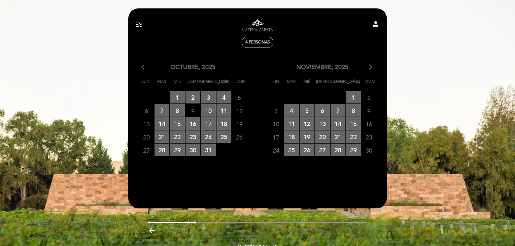
click at [370, 69] on icon "arrow_forward_ios" at bounding box center [371, 67] width 6 height 9
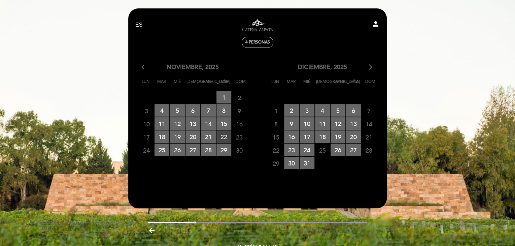
click at [220, 136] on span "22 RESERVAS DISPONIBLES" at bounding box center [224, 136] width 15 height 12
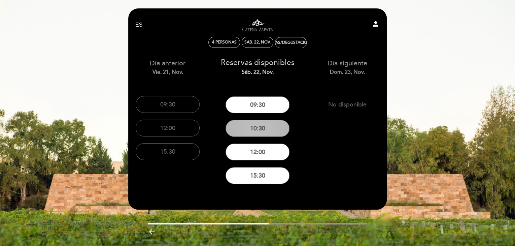
click at [267, 129] on button "10:30" at bounding box center [258, 128] width 64 height 17
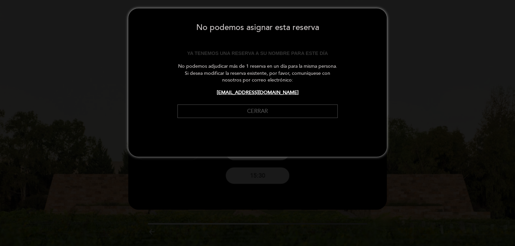
click at [273, 109] on button "Cerrar" at bounding box center [257, 111] width 160 height 14
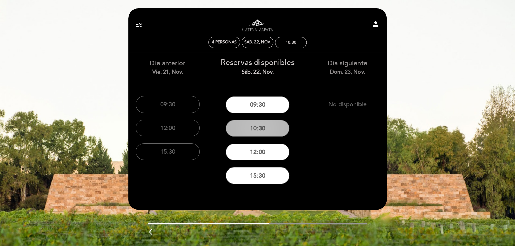
click at [279, 124] on button "10:30" at bounding box center [258, 128] width 64 height 17
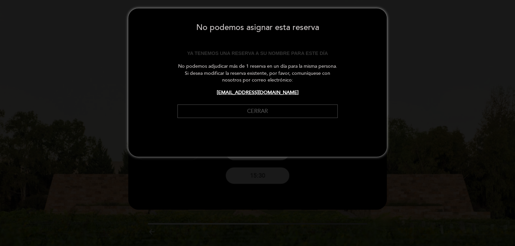
click at [300, 110] on button "Cerrar" at bounding box center [257, 111] width 160 height 14
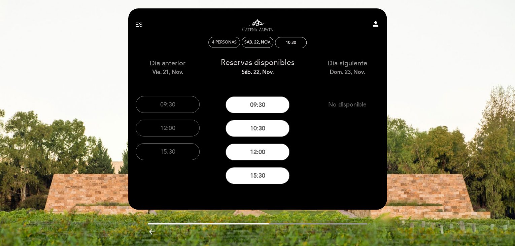
click at [227, 40] on span "4 personas" at bounding box center [224, 42] width 25 height 5
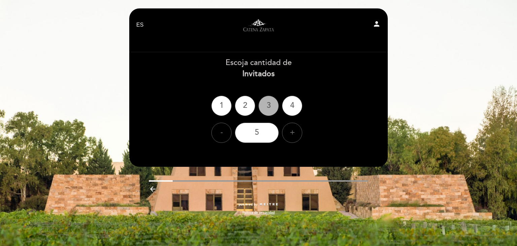
click at [268, 107] on div "3" at bounding box center [269, 106] width 20 height 20
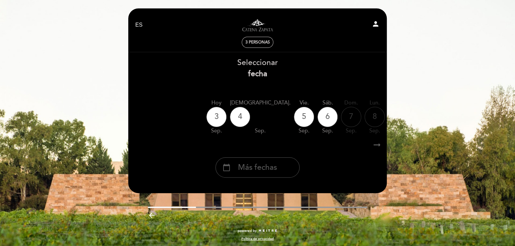
click at [255, 166] on span "Más fechas" at bounding box center [257, 167] width 39 height 11
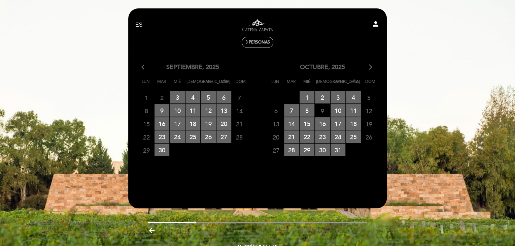
click at [368, 67] on icon "arrow_forward_ios" at bounding box center [371, 67] width 6 height 9
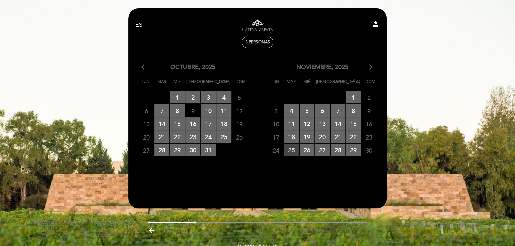
click at [293, 152] on span "25 RESERVAS DISPONIBLES" at bounding box center [291, 149] width 15 height 12
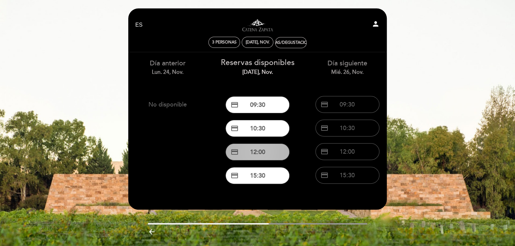
click at [271, 150] on button "credit_card 12:00" at bounding box center [258, 151] width 64 height 17
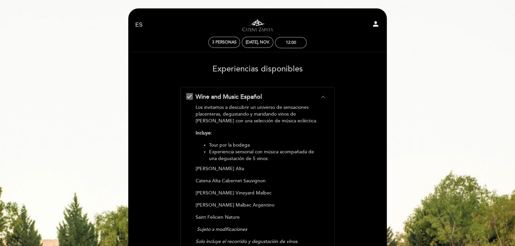
scroll to position [184, 0]
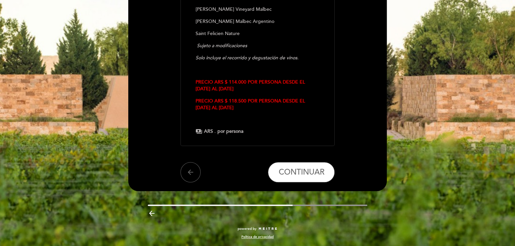
click at [184, 180] on div "arrow_back CONTINUAR" at bounding box center [257, 172] width 155 height 20
click at [194, 173] on icon "arrow_back" at bounding box center [191, 172] width 8 height 8
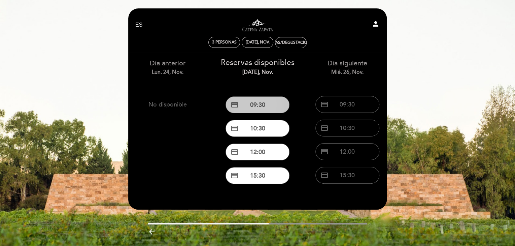
click at [255, 105] on button "credit_card 09:30" at bounding box center [258, 104] width 64 height 17
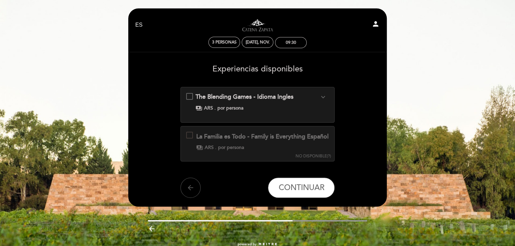
click at [189, 192] on icon "arrow_back" at bounding box center [191, 188] width 8 height 8
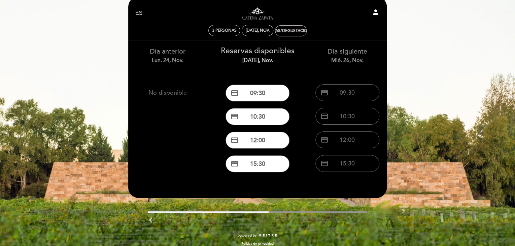
scroll to position [19, 0]
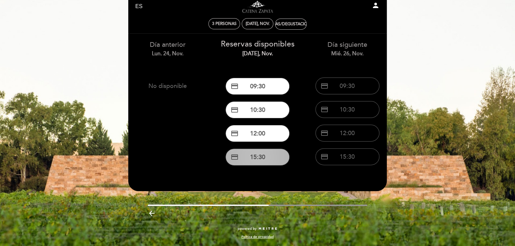
click at [271, 157] on button "credit_card 15:30" at bounding box center [258, 157] width 64 height 17
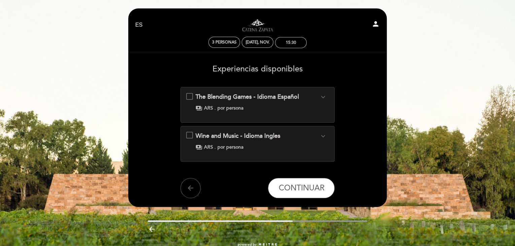
click at [278, 106] on div "payments ARS . por persona" at bounding box center [258, 108] width 124 height 7
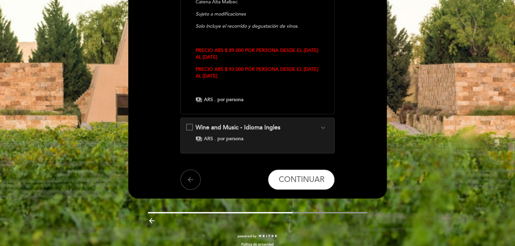
scroll to position [224, 0]
click at [300, 174] on span "CONTINUAR" at bounding box center [301, 178] width 46 height 9
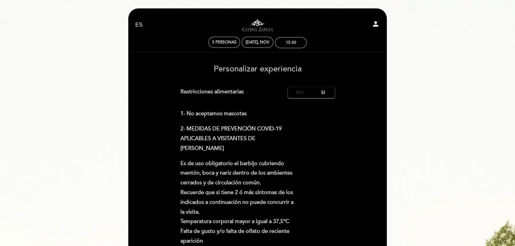
click at [302, 93] on label "No" at bounding box center [300, 92] width 24 height 11
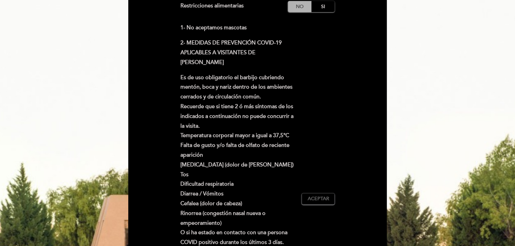
scroll to position [236, 0]
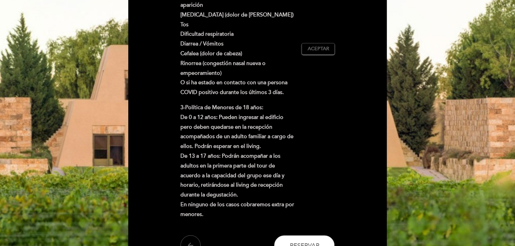
click at [323, 40] on div "1- No aceptamos mascotas 2- MEDIDAS DE PREVENCIÓN COVID-19 APLICABLES A VISITAN…" at bounding box center [257, 48] width 155 height 351
click at [321, 56] on div "1- No aceptamos mascotas 2- MEDIDAS DE PREVENCIÓN COVID-19 APLICABLES A VISITAN…" at bounding box center [257, 48] width 155 height 351
click at [323, 43] on button "Aceptar Aceptado" at bounding box center [318, 48] width 33 height 11
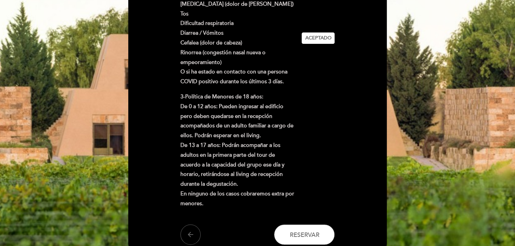
scroll to position [309, 0]
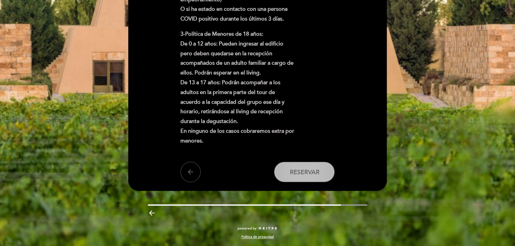
click at [308, 172] on span "Reservar" at bounding box center [305, 171] width 30 height 7
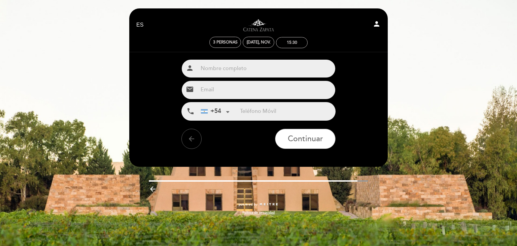
click at [249, 71] on input "text" at bounding box center [267, 69] width 138 height 18
click at [224, 91] on input "email" at bounding box center [267, 90] width 138 height 18
click at [233, 71] on input "text" at bounding box center [267, 69] width 138 height 18
type input "[PERSON_NAME]"
click at [237, 91] on input "email" at bounding box center [267, 90] width 138 height 18
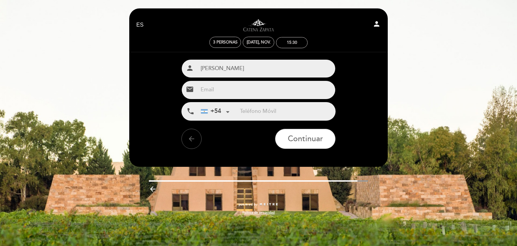
type input "[EMAIL_ADDRESS][DOMAIN_NAME]"
click at [264, 107] on input "tel" at bounding box center [287, 111] width 95 height 18
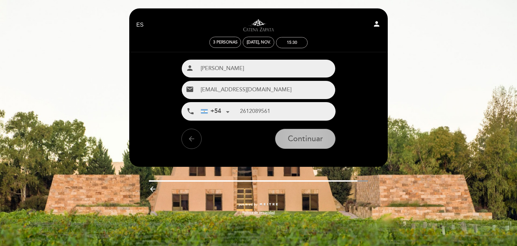
type input "2612089561"
click at [296, 134] on span "Continuar" at bounding box center [305, 138] width 35 height 9
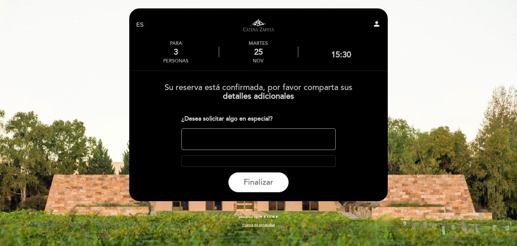
click at [262, 142] on textarea at bounding box center [259, 139] width 155 height 22
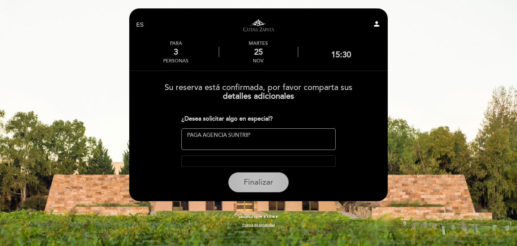
type textarea "PAGA AGENCIA SUNTRIP"
click at [272, 180] on span "Finalizar" at bounding box center [259, 181] width 30 height 9
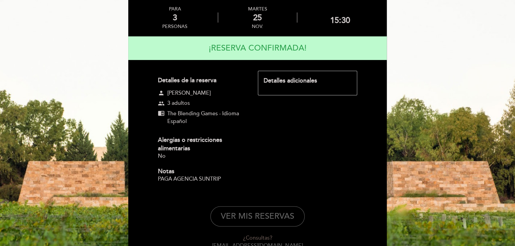
scroll to position [80, 0]
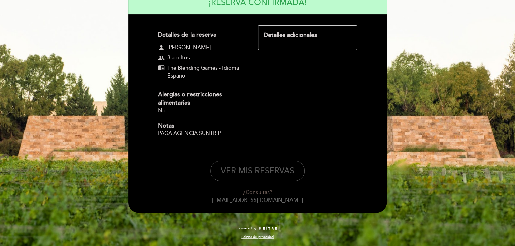
click at [268, 166] on button "VER MIS RESERVAS" at bounding box center [257, 171] width 94 height 20
select select "es"
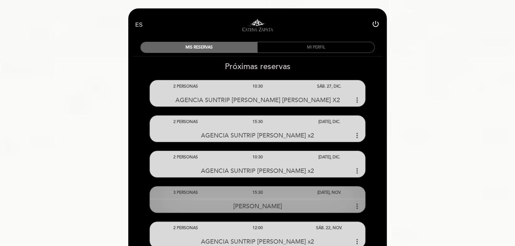
click at [286, 198] on div "15:30" at bounding box center [258, 192] width 72 height 12
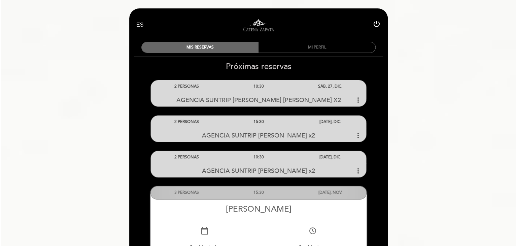
scroll to position [67, 0]
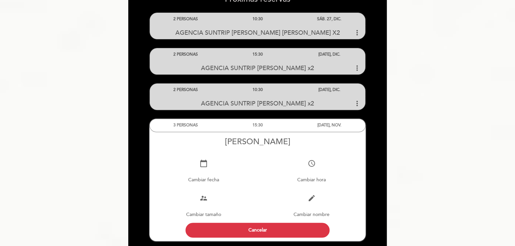
click at [311, 208] on div "edit Cambiar nombre" at bounding box center [312, 205] width 108 height 35
click at [311, 200] on icon "edit" at bounding box center [311, 198] width 8 height 8
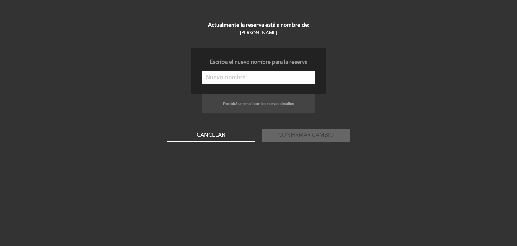
click at [273, 80] on input "text" at bounding box center [258, 77] width 113 height 12
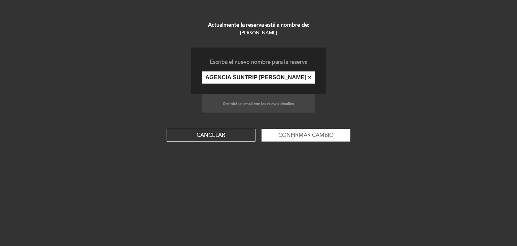
scroll to position [0, 19]
type input "AGENCIA SUNTRIP [PERSON_NAME] x3"
click at [301, 133] on button "Confirmar cambio" at bounding box center [306, 135] width 89 height 13
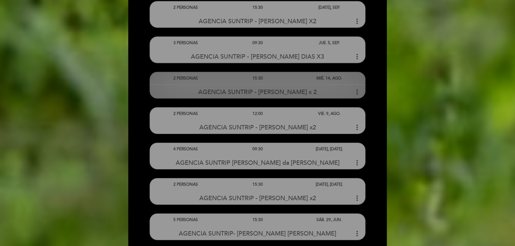
scroll to position [2398, 0]
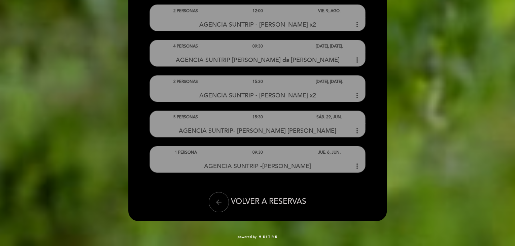
click at [216, 199] on icon "arrow_back" at bounding box center [219, 202] width 8 height 8
select select "es"
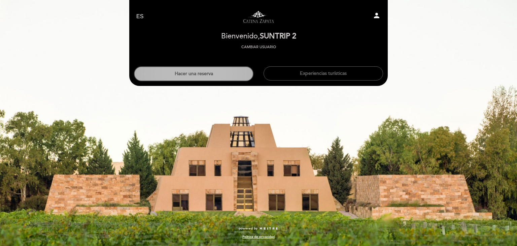
click at [214, 75] on button "Hacer una reserva" at bounding box center [194, 73] width 120 height 15
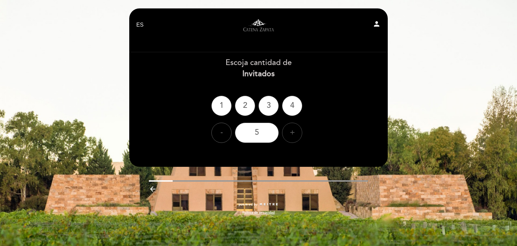
click at [296, 131] on div "+" at bounding box center [292, 133] width 20 height 20
click at [252, 130] on div "8" at bounding box center [257, 133] width 44 height 20
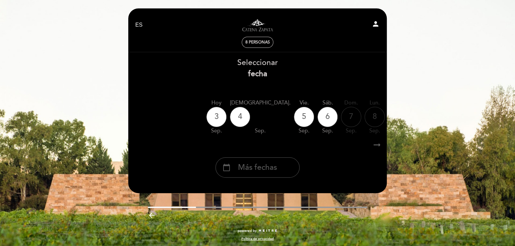
click at [240, 175] on div "calendar_today Más fechas" at bounding box center [258, 167] width 84 height 20
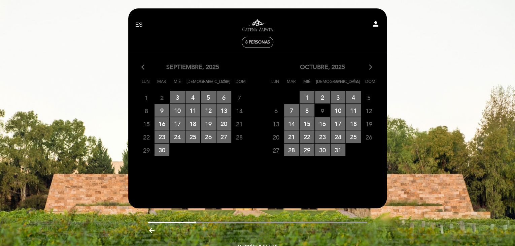
click at [372, 68] on icon "arrow_forward_ios" at bounding box center [371, 67] width 6 height 9
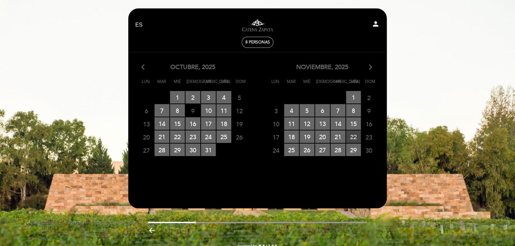
click at [353, 137] on span "22 RESERVAS DISPONIBLES" at bounding box center [353, 136] width 15 height 12
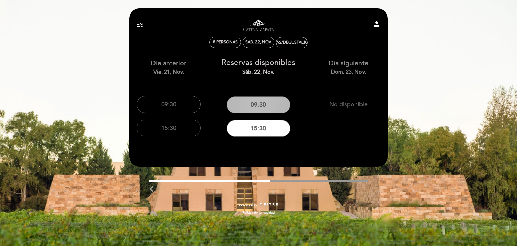
click at [270, 99] on button "09:30" at bounding box center [259, 104] width 64 height 17
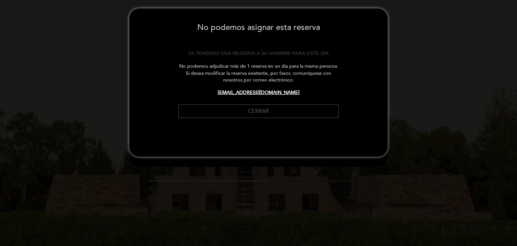
click at [272, 109] on button "Cerrar" at bounding box center [258, 111] width 160 height 14
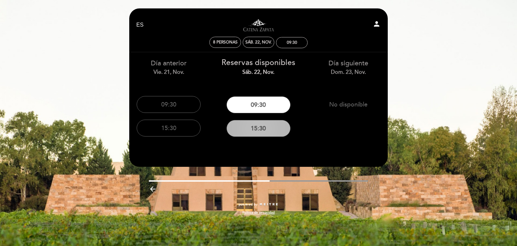
click at [274, 129] on button "15:30" at bounding box center [259, 128] width 64 height 17
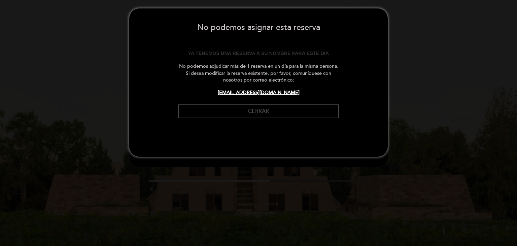
click at [275, 109] on button "Cerrar" at bounding box center [258, 111] width 160 height 14
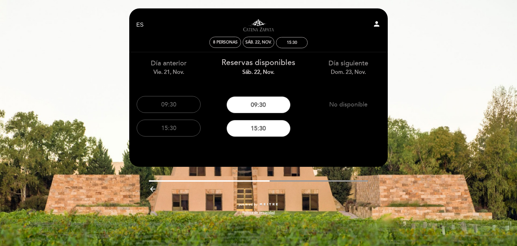
click at [321, 233] on div "EN ES PT Visitas y degustaciones en La Pirámide person 8 personas sáb. 22, nov.…" at bounding box center [258, 123] width 517 height 246
